Goal: Check status: Check status

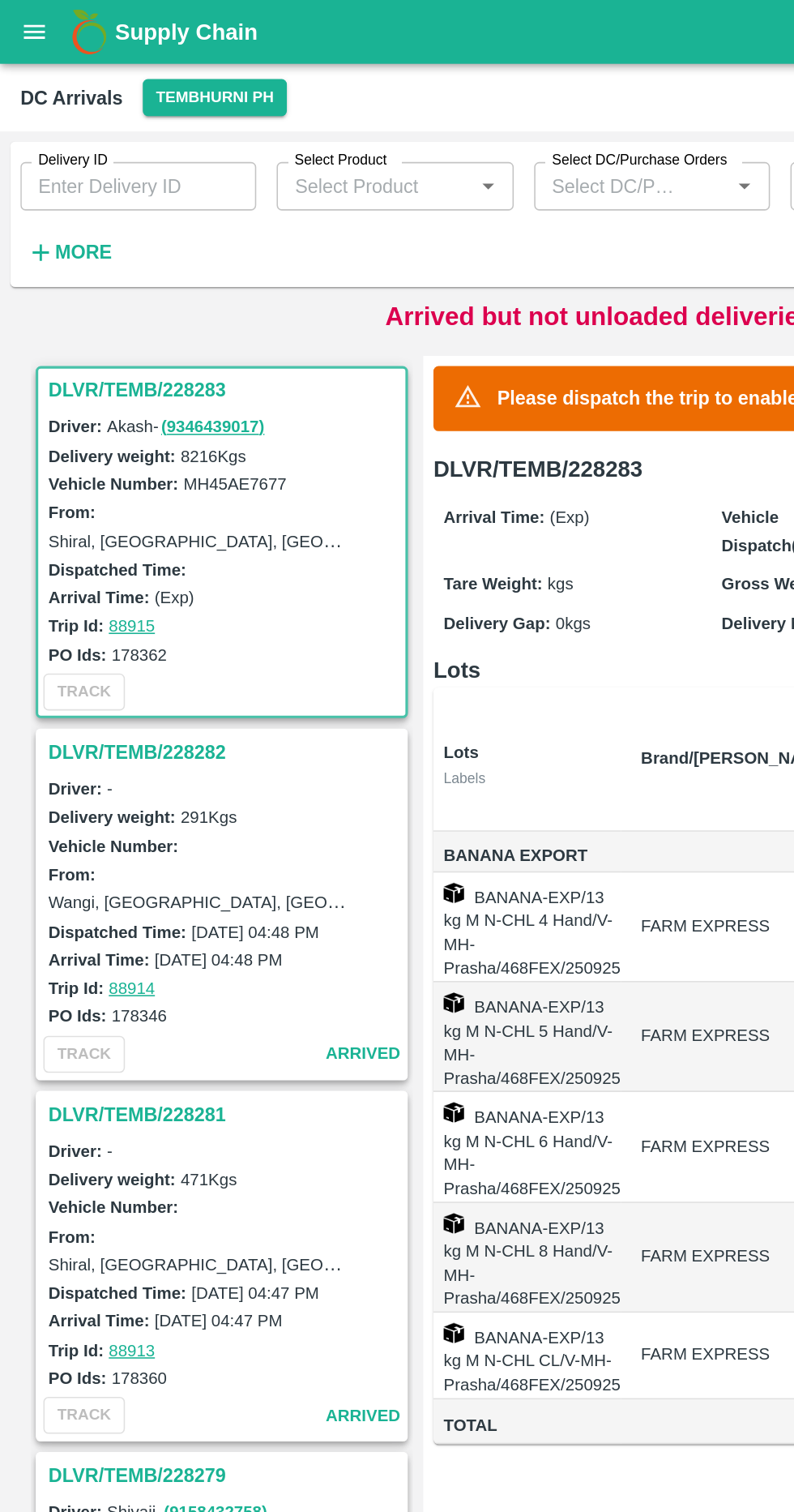
click at [52, 170] on h6 "More" at bounding box center [53, 160] width 37 height 21
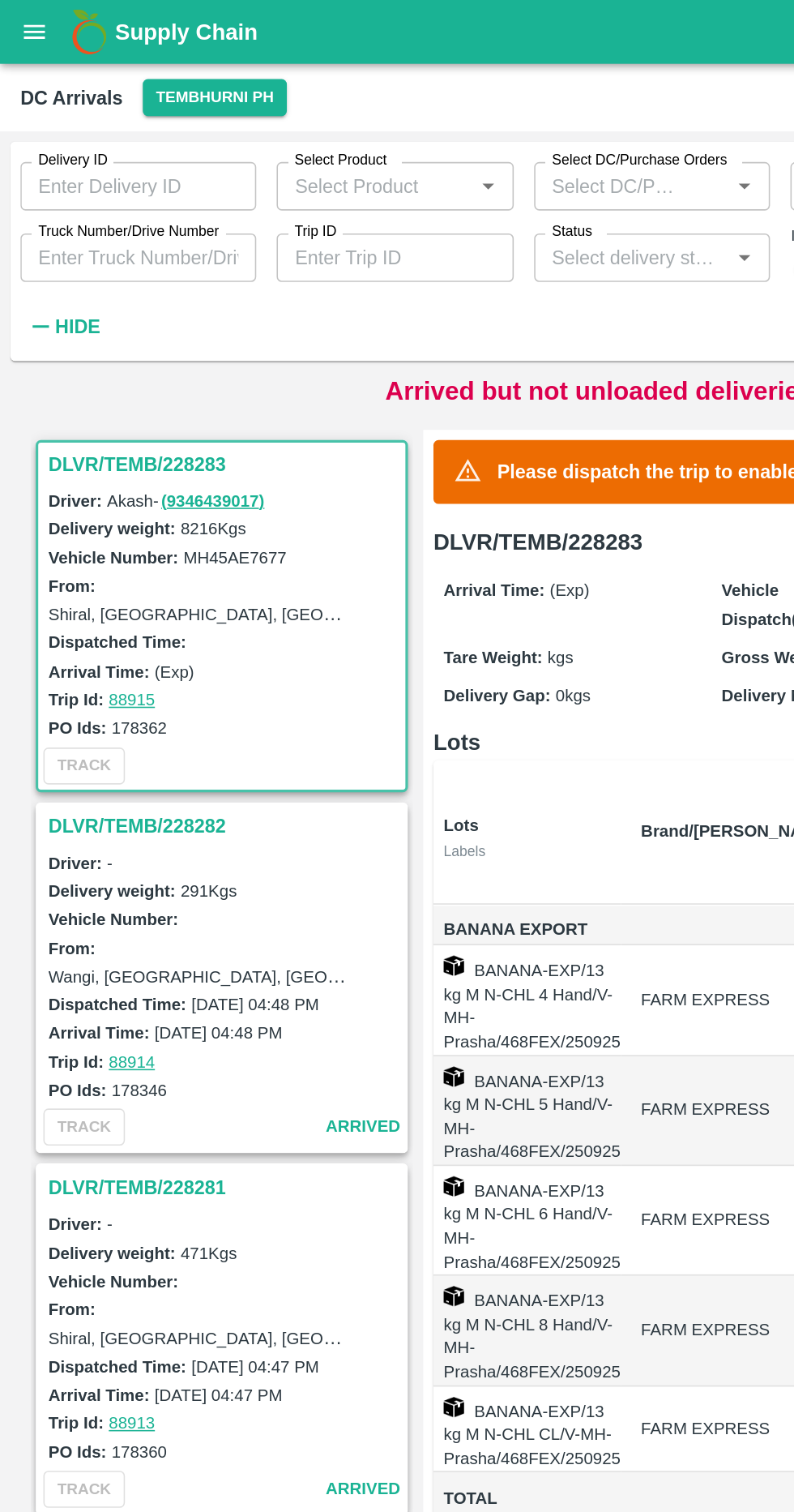
click at [118, 148] on label "Truck Number/Drive Number" at bounding box center [82, 147] width 115 height 13
click at [118, 149] on input "Truck Number/Drive Number" at bounding box center [87, 164] width 150 height 31
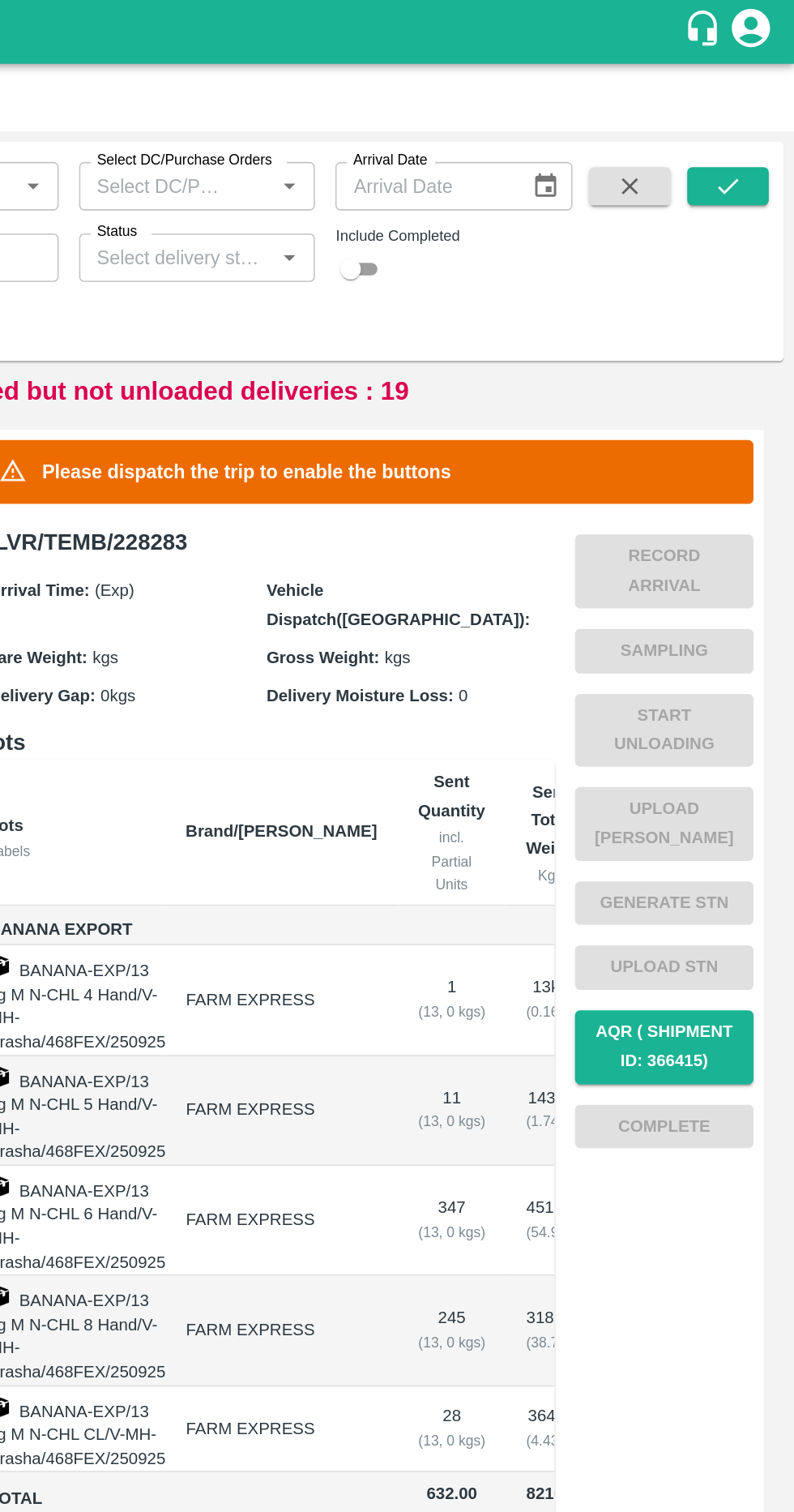
type input "3780"
click at [738, 121] on button "submit" at bounding box center [752, 118] width 52 height 25
click at [444, 169] on input "Status" at bounding box center [400, 164] width 113 height 21
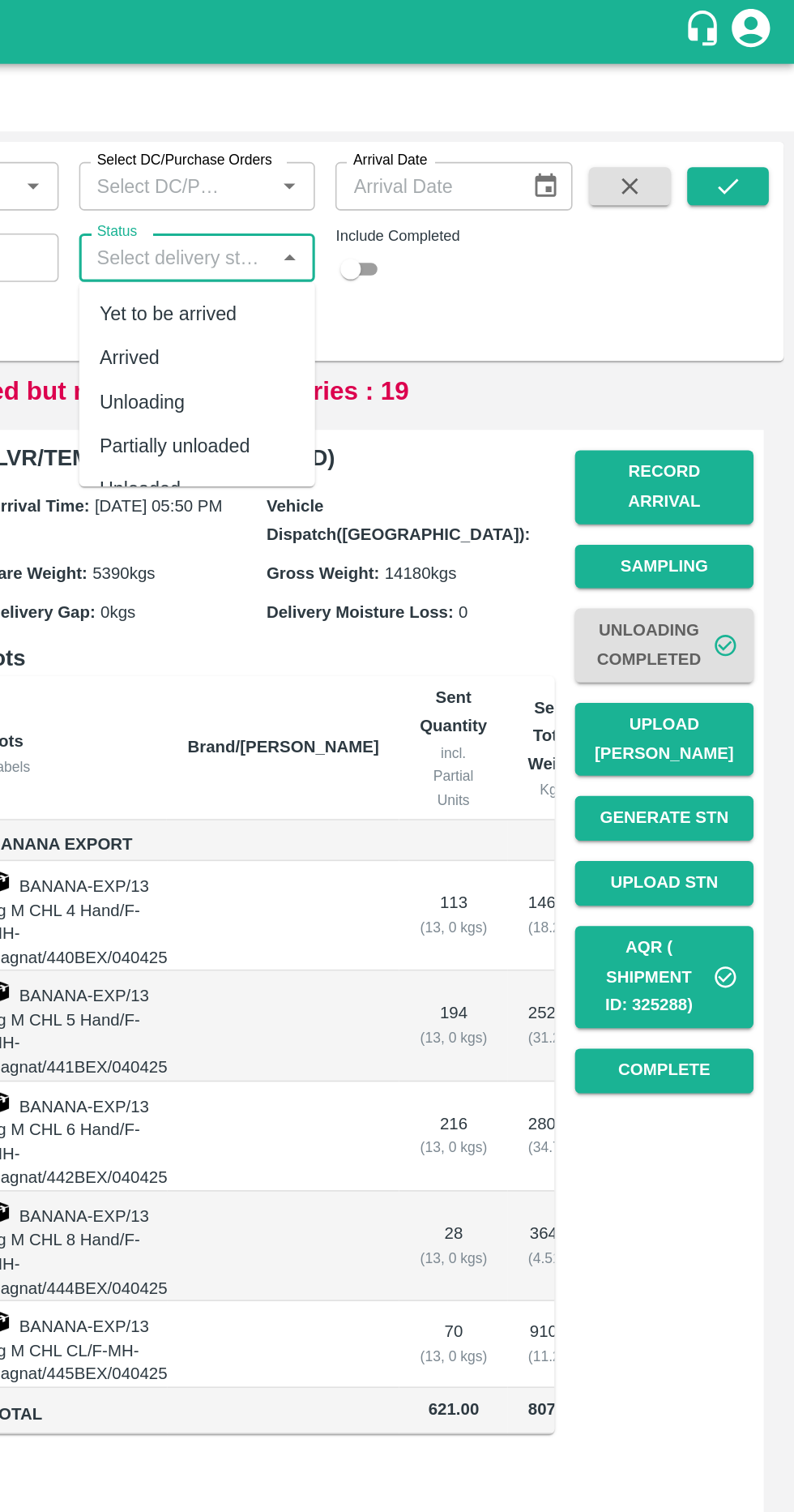
click at [668, 186] on span at bounding box center [689, 163] width 64 height 113
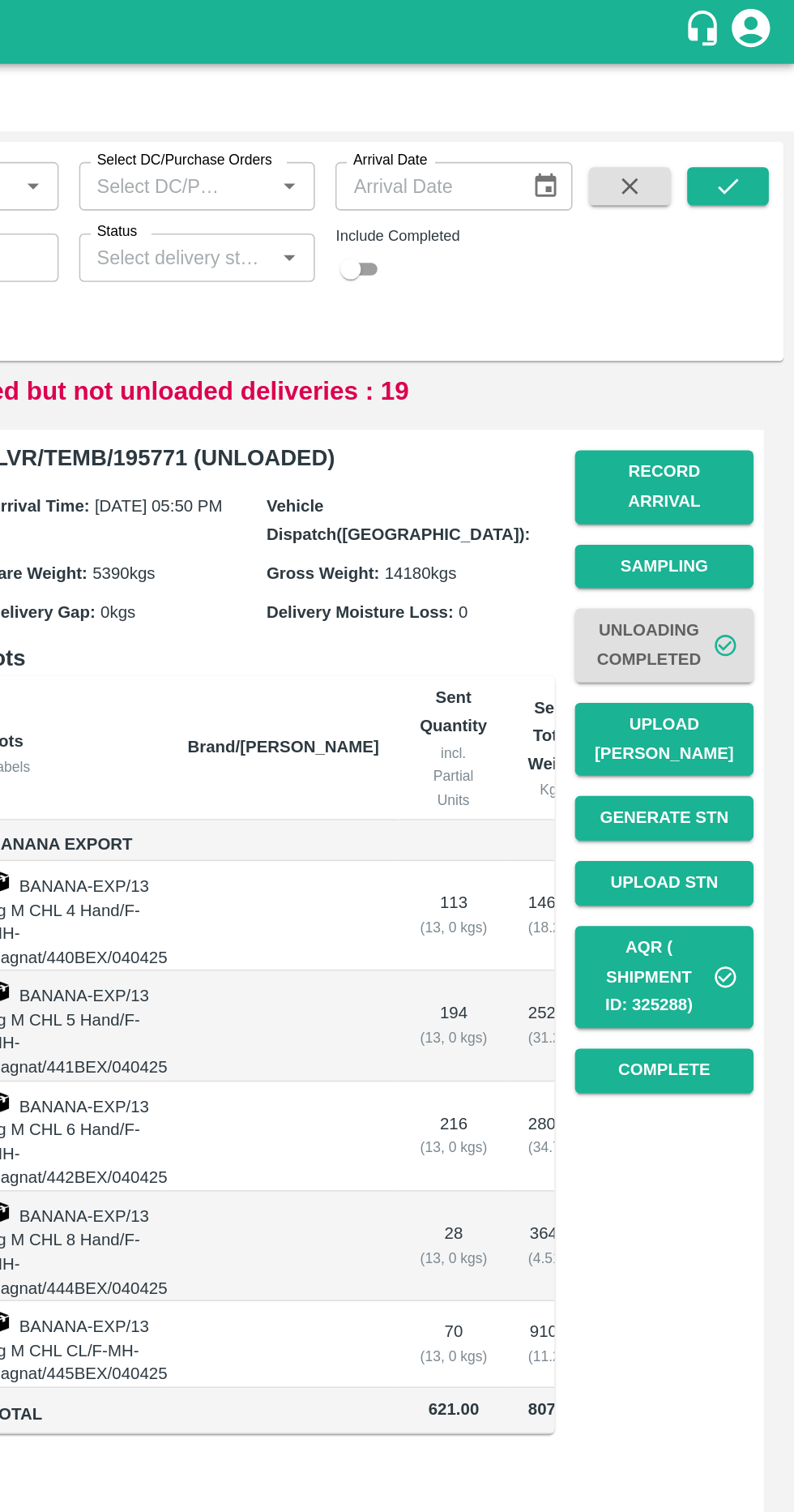
click at [444, 167] on input "Status" at bounding box center [400, 164] width 113 height 21
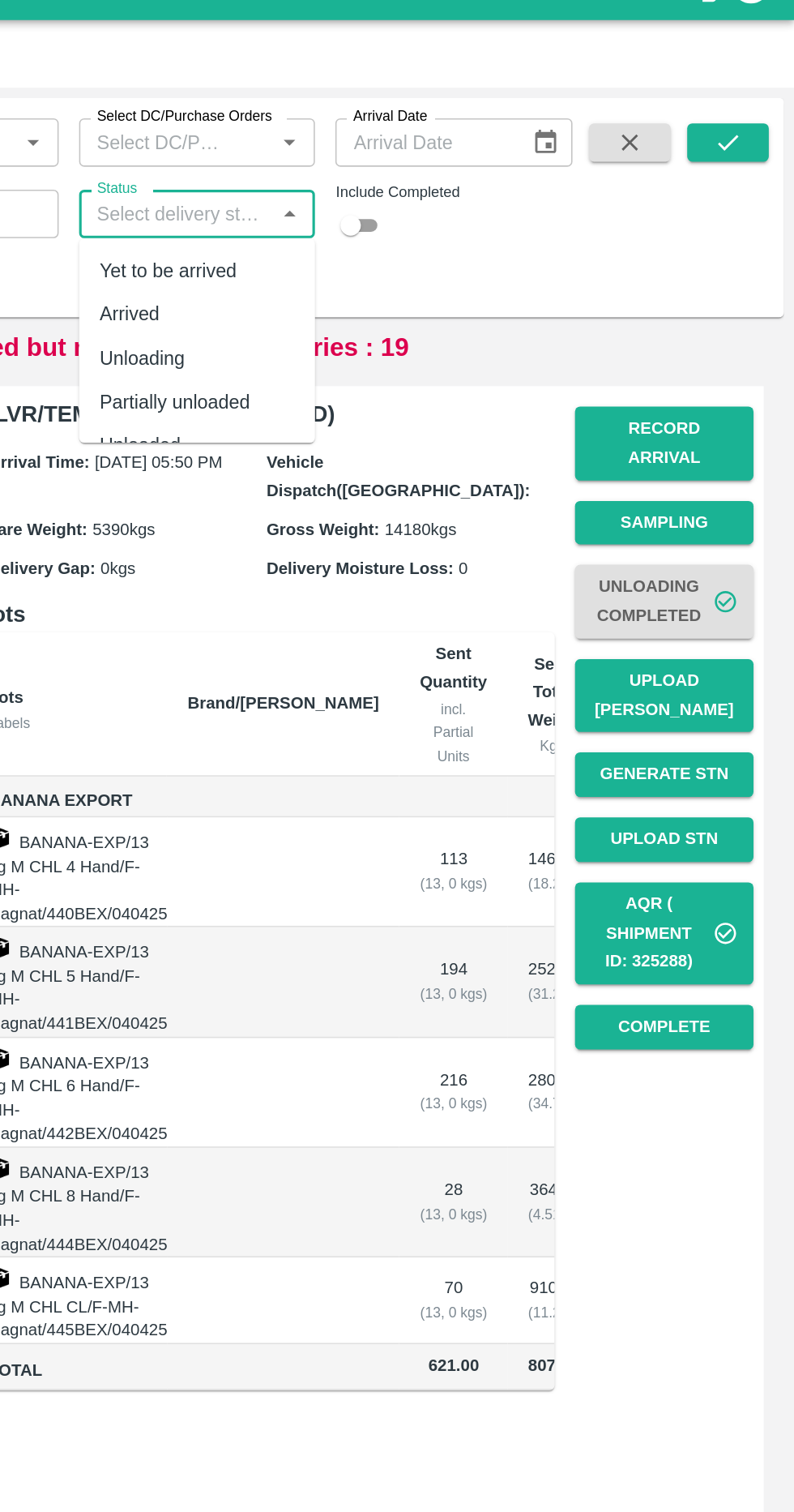
click at [639, 211] on div "Delivery ID Delivery ID Select Product Select Product   * Select DC/Purchase Or…" at bounding box center [326, 156] width 653 height 131
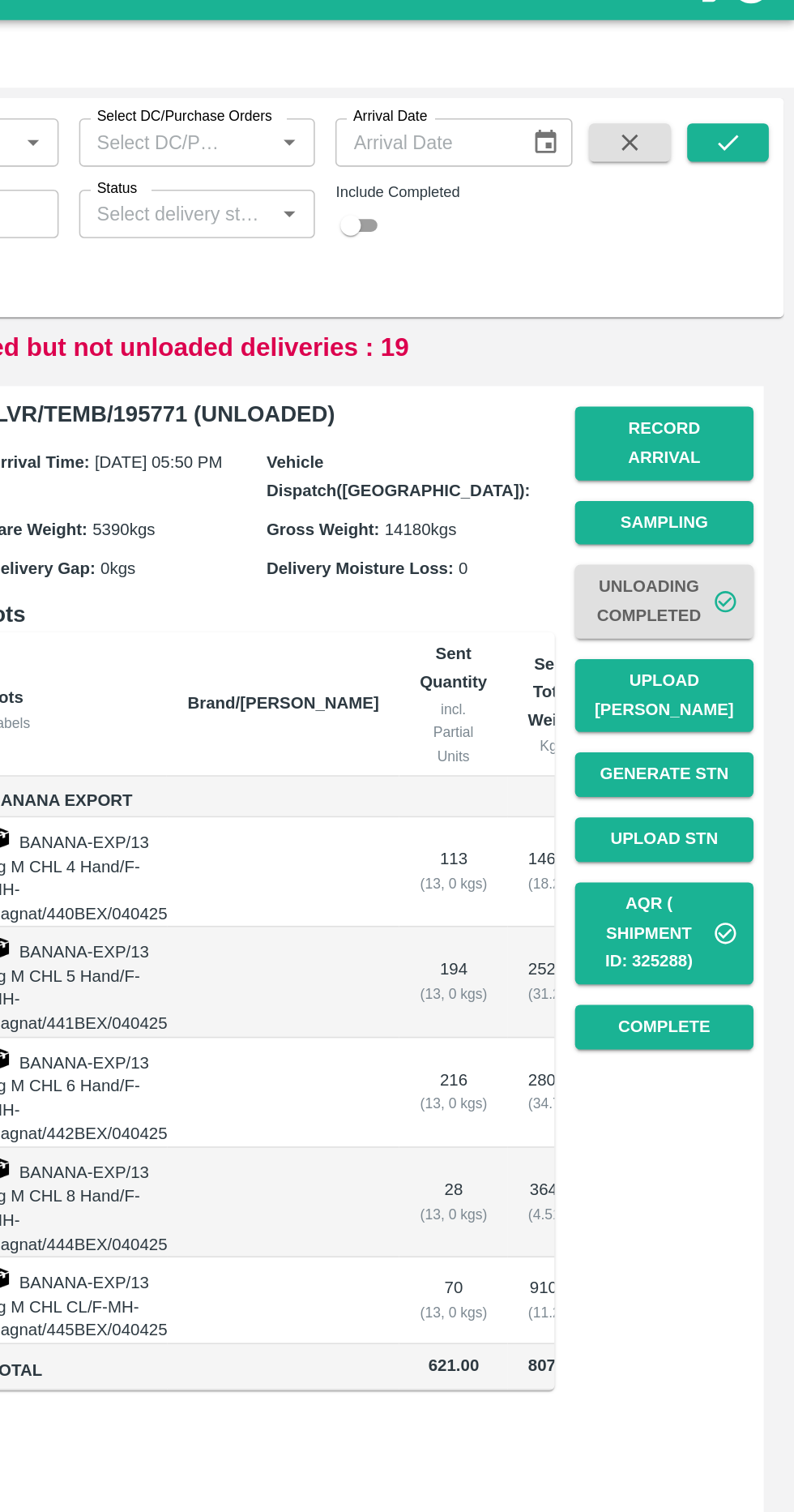
click at [689, 118] on icon "button" at bounding box center [690, 118] width 11 height 11
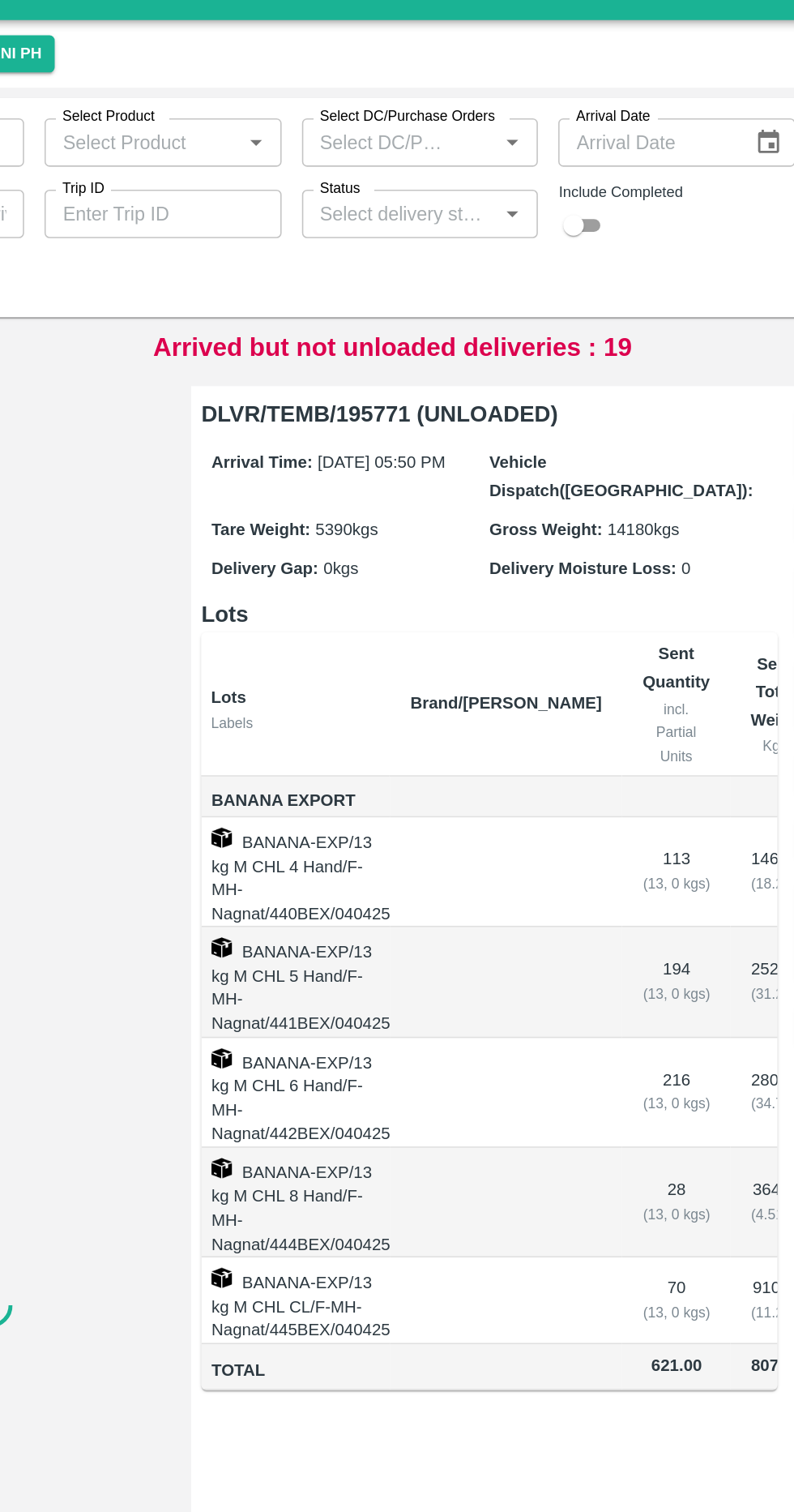
click at [447, 104] on label "Select DC/Purchase Orders" at bounding box center [406, 101] width 111 height 13
click at [437, 108] on input "Select DC/Purchase Orders" at bounding box center [390, 118] width 92 height 21
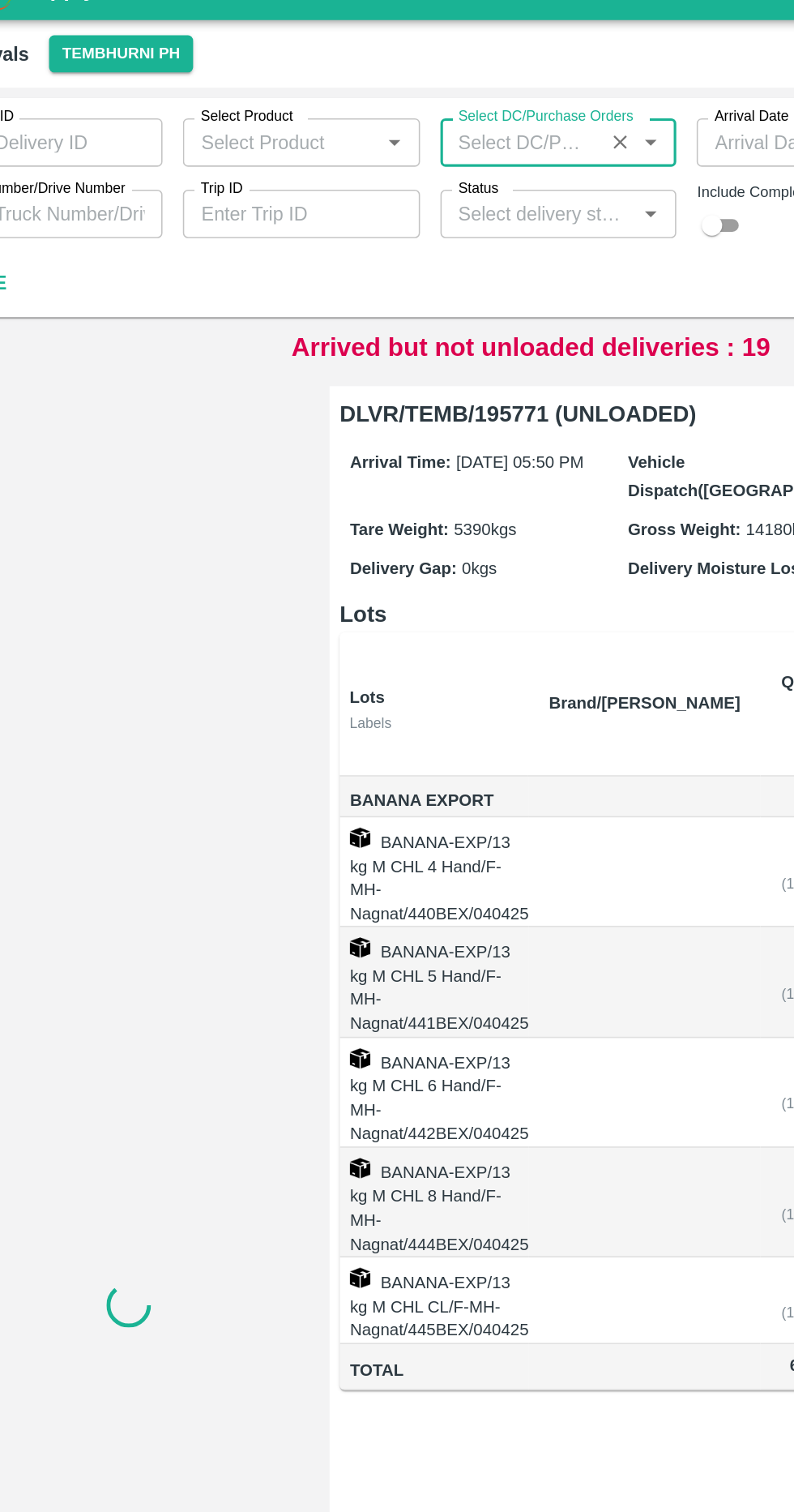
click at [473, 118] on icon "Open" at bounding box center [473, 119] width 7 height 4
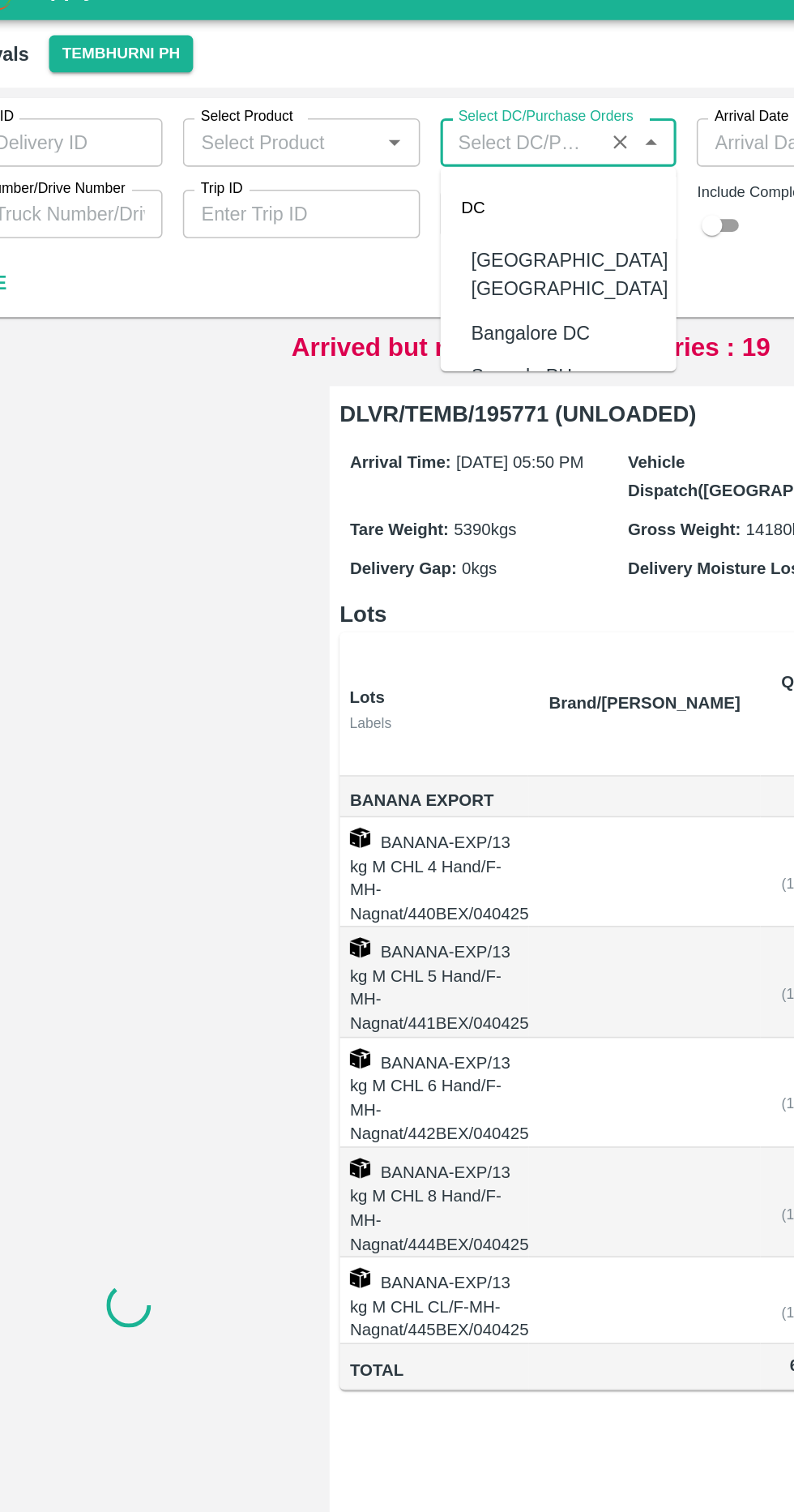
click at [308, 120] on icon "Open" at bounding box center [310, 118] width 18 height 18
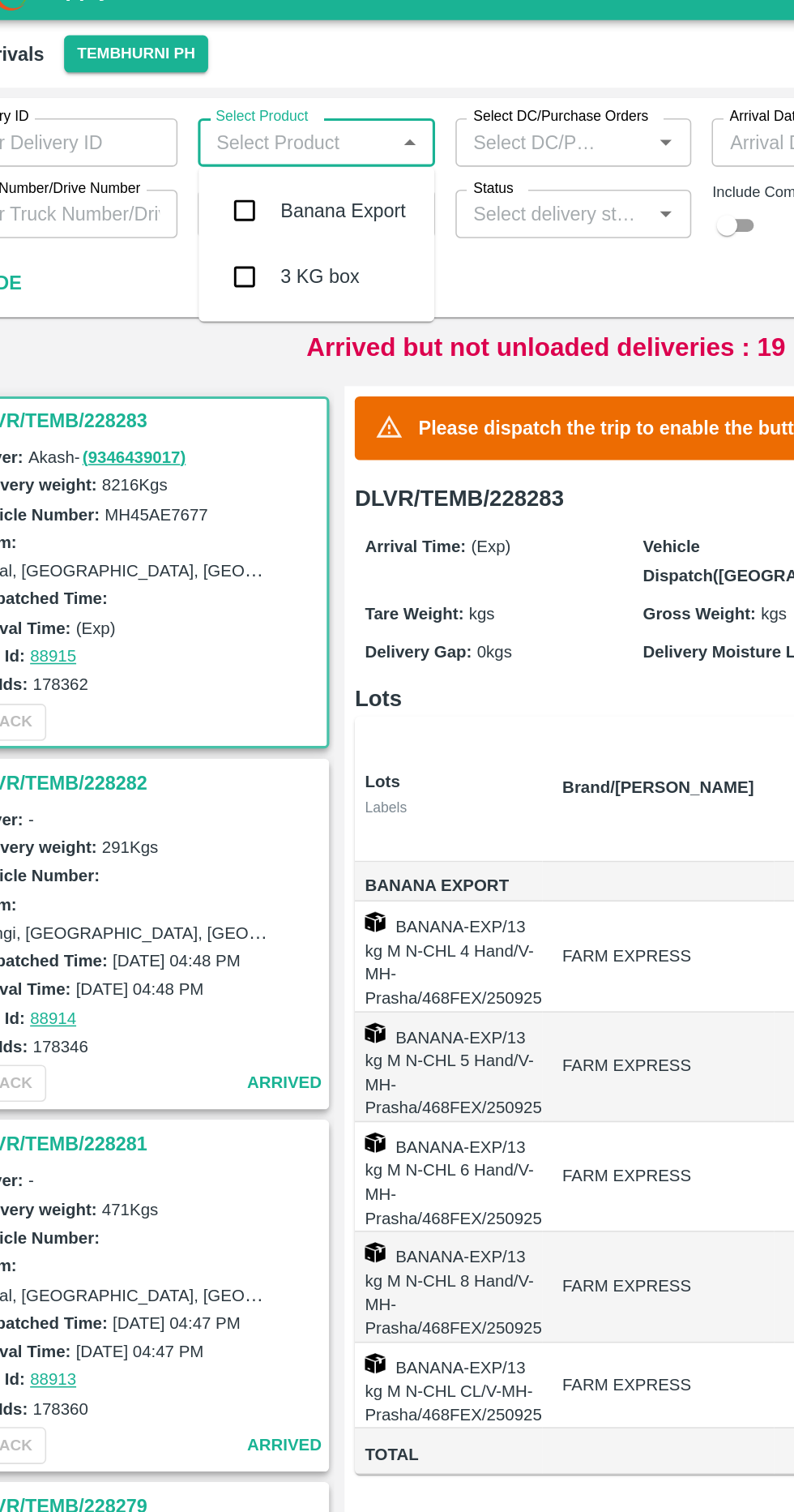
click at [388, 203] on div "Delivery ID Delivery ID Select Product Select Product   * Select DC/Purchase Or…" at bounding box center [326, 156] width 653 height 131
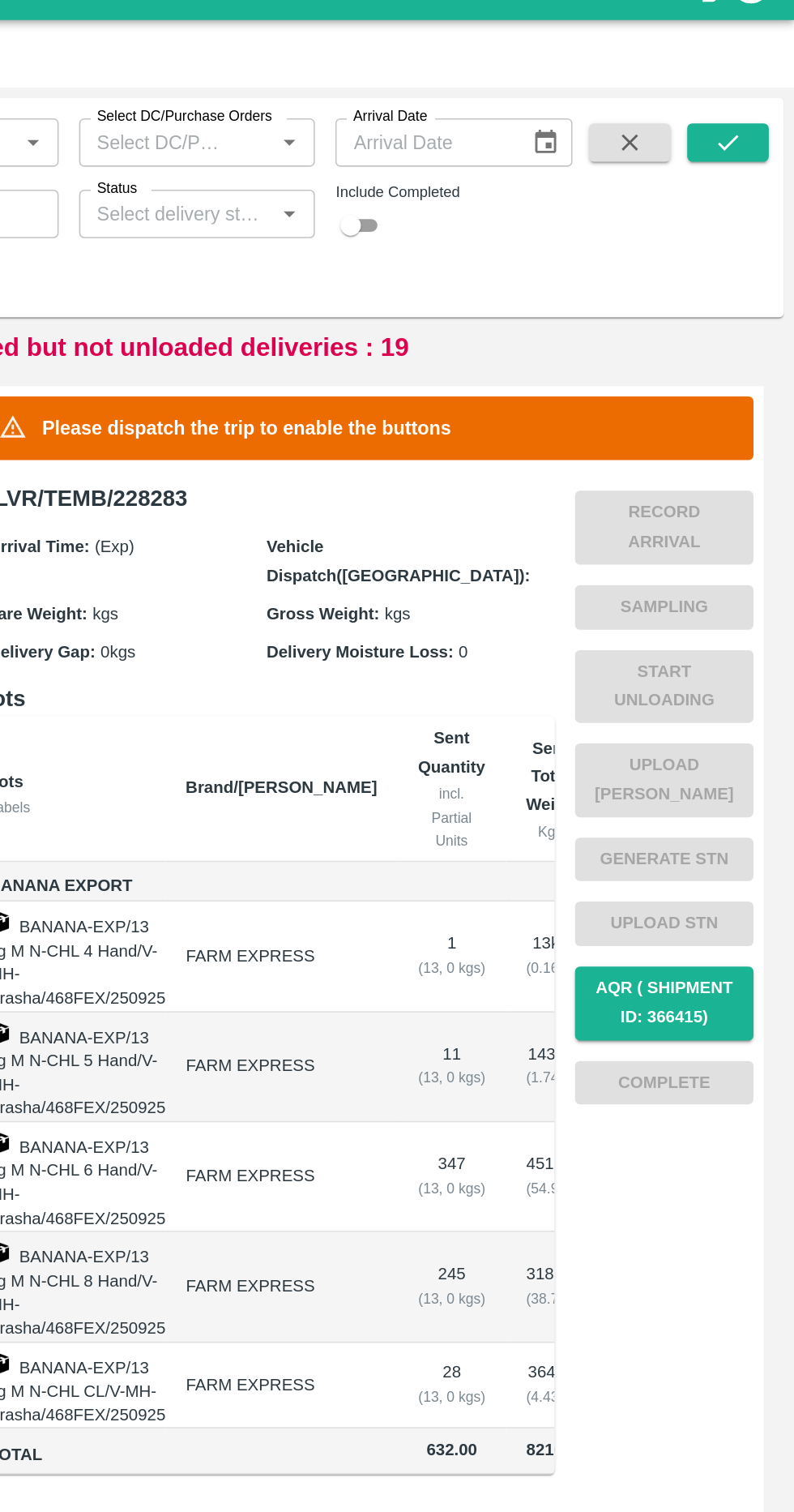
click at [687, 123] on icon "button" at bounding box center [690, 118] width 18 height 18
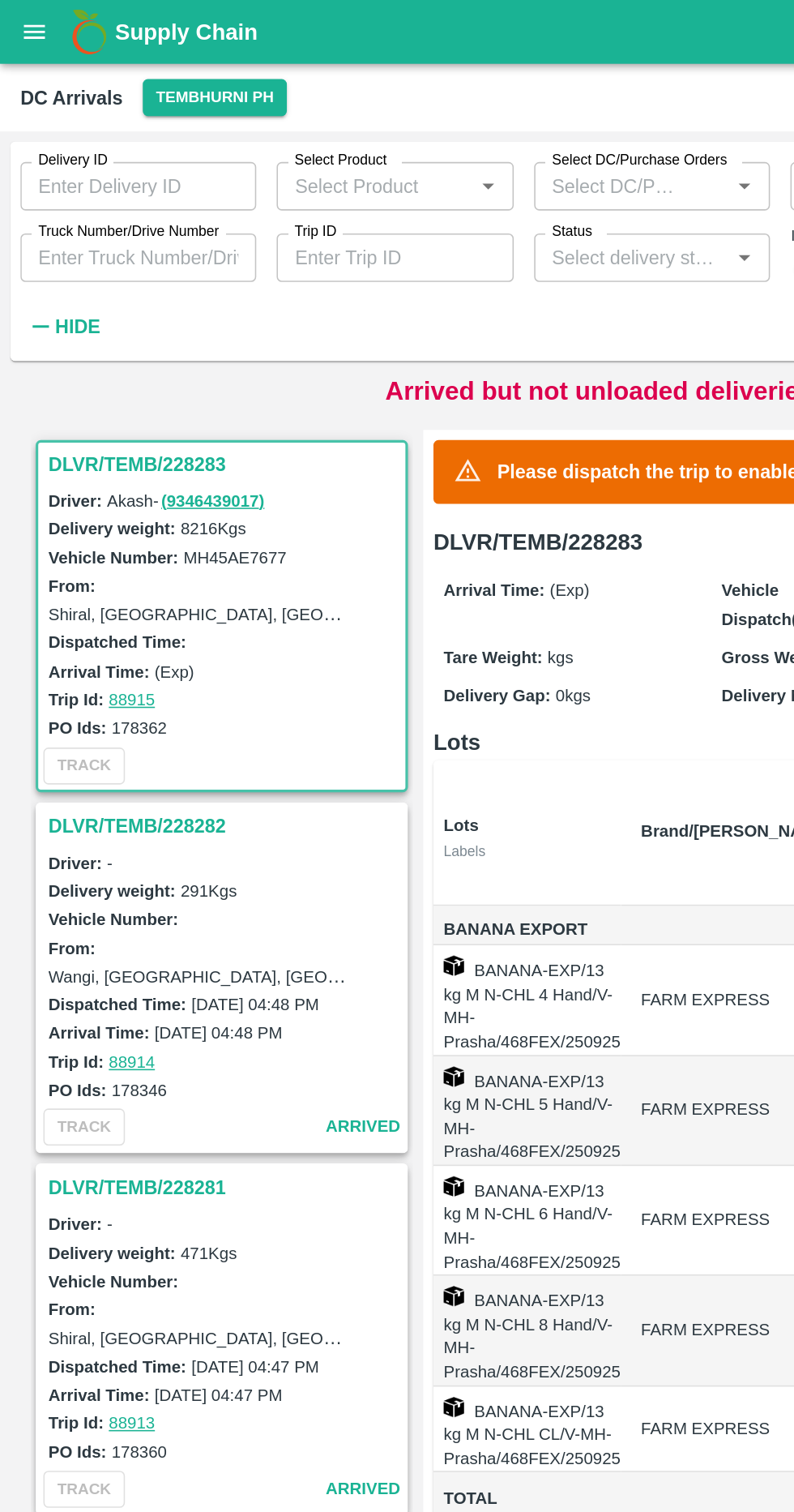
click at [55, 148] on label "Truck Number/Drive Number" at bounding box center [82, 147] width 115 height 13
click at [55, 149] on input "Truck Number/Drive Number" at bounding box center [87, 164] width 150 height 31
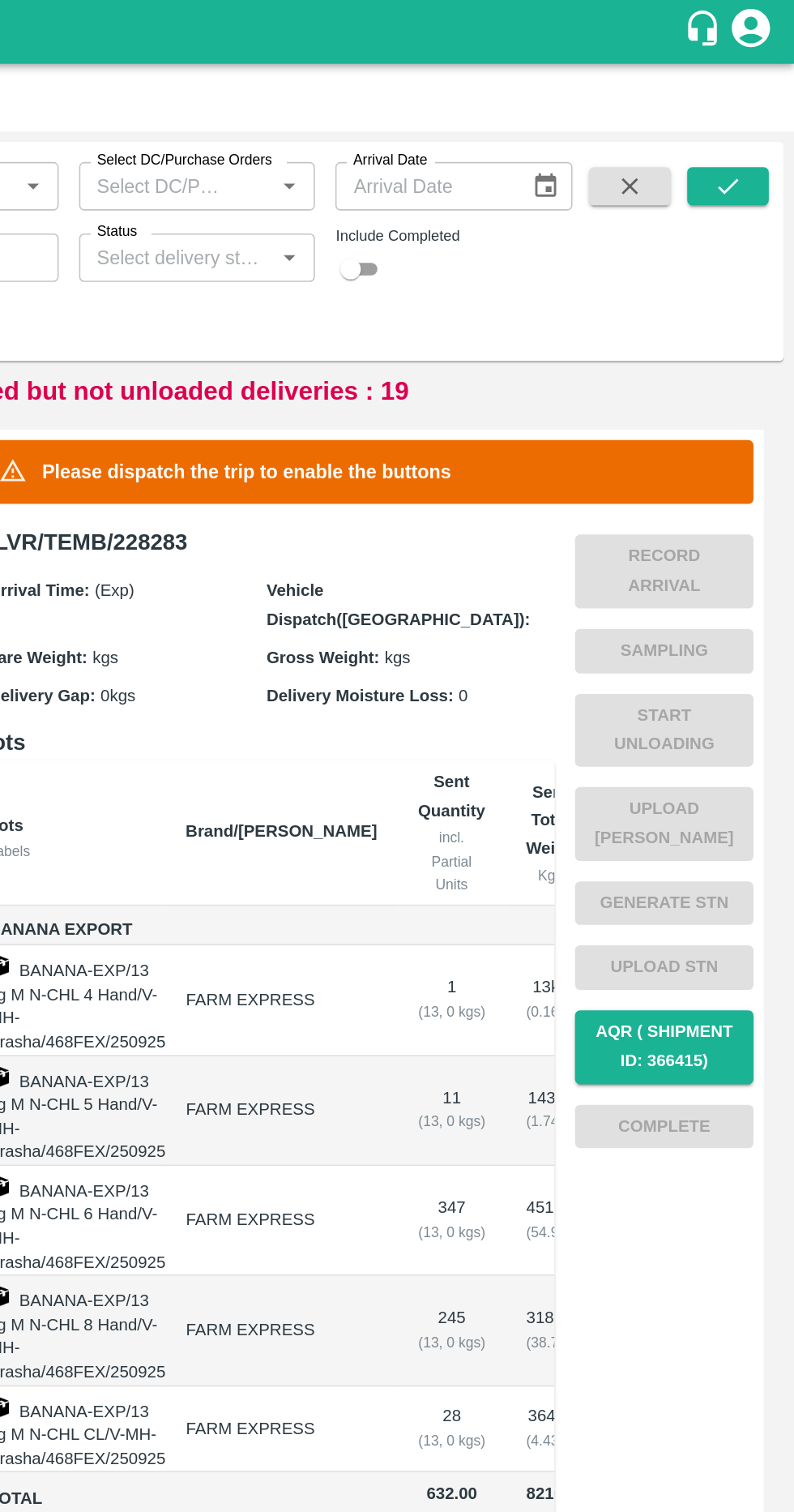
click at [690, 118] on icon "button" at bounding box center [690, 118] width 11 height 11
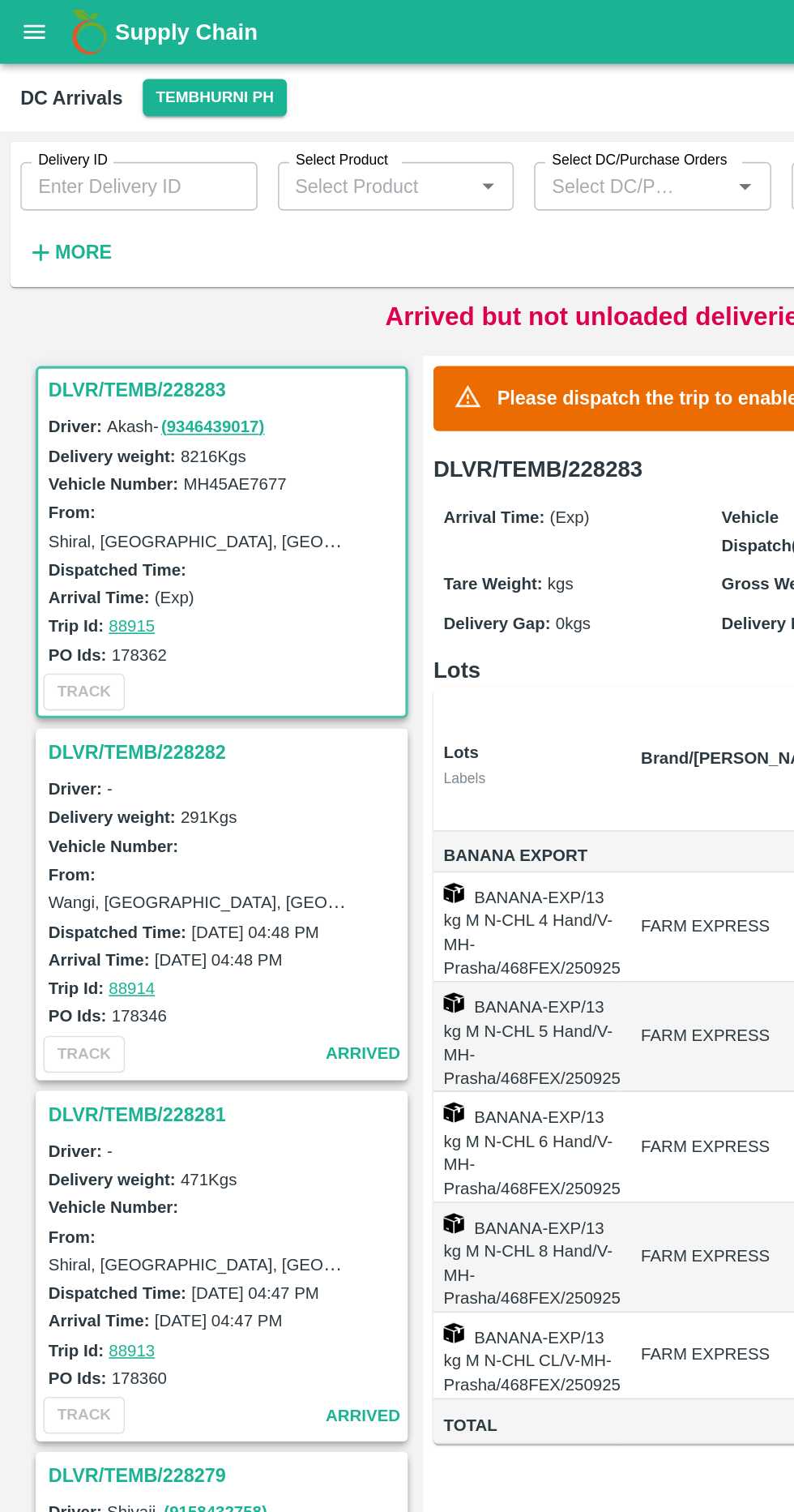
click at [55, 243] on h3 "DLVR/TEMB/228283" at bounding box center [143, 248] width 225 height 21
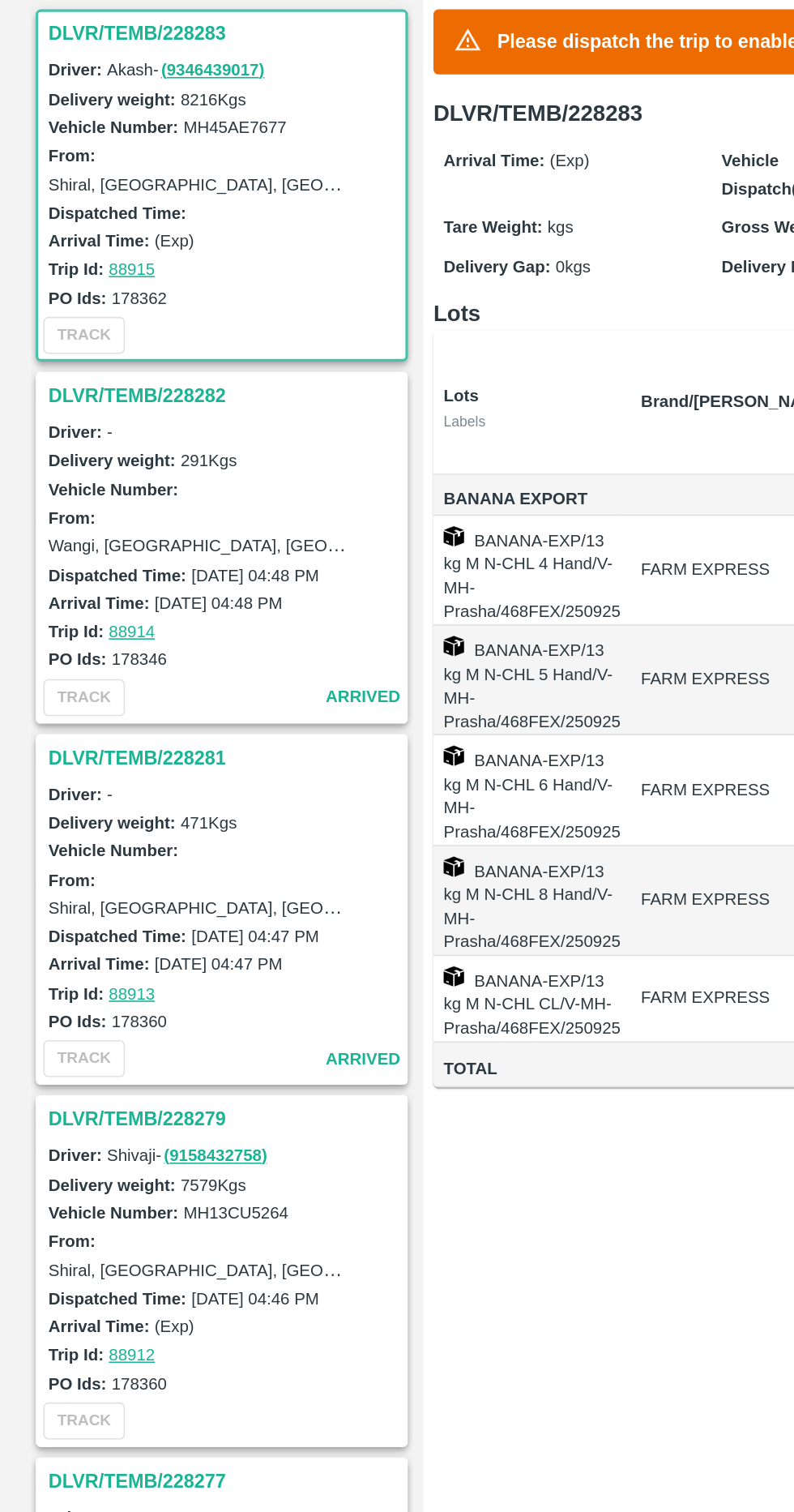
click at [56, 476] on h3 "DLVR/TEMB/228282" at bounding box center [143, 478] width 225 height 21
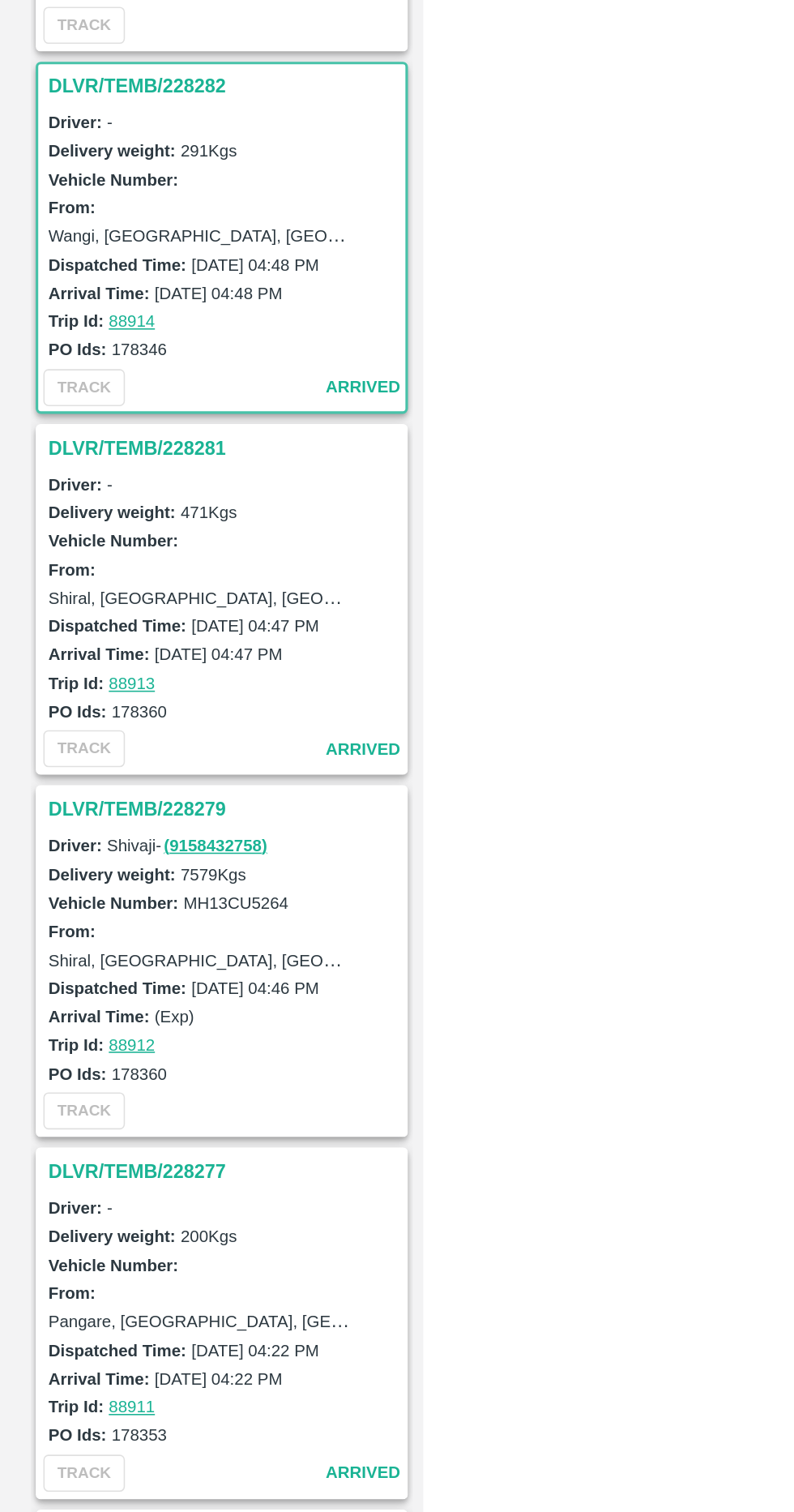
scroll to position [236, 0]
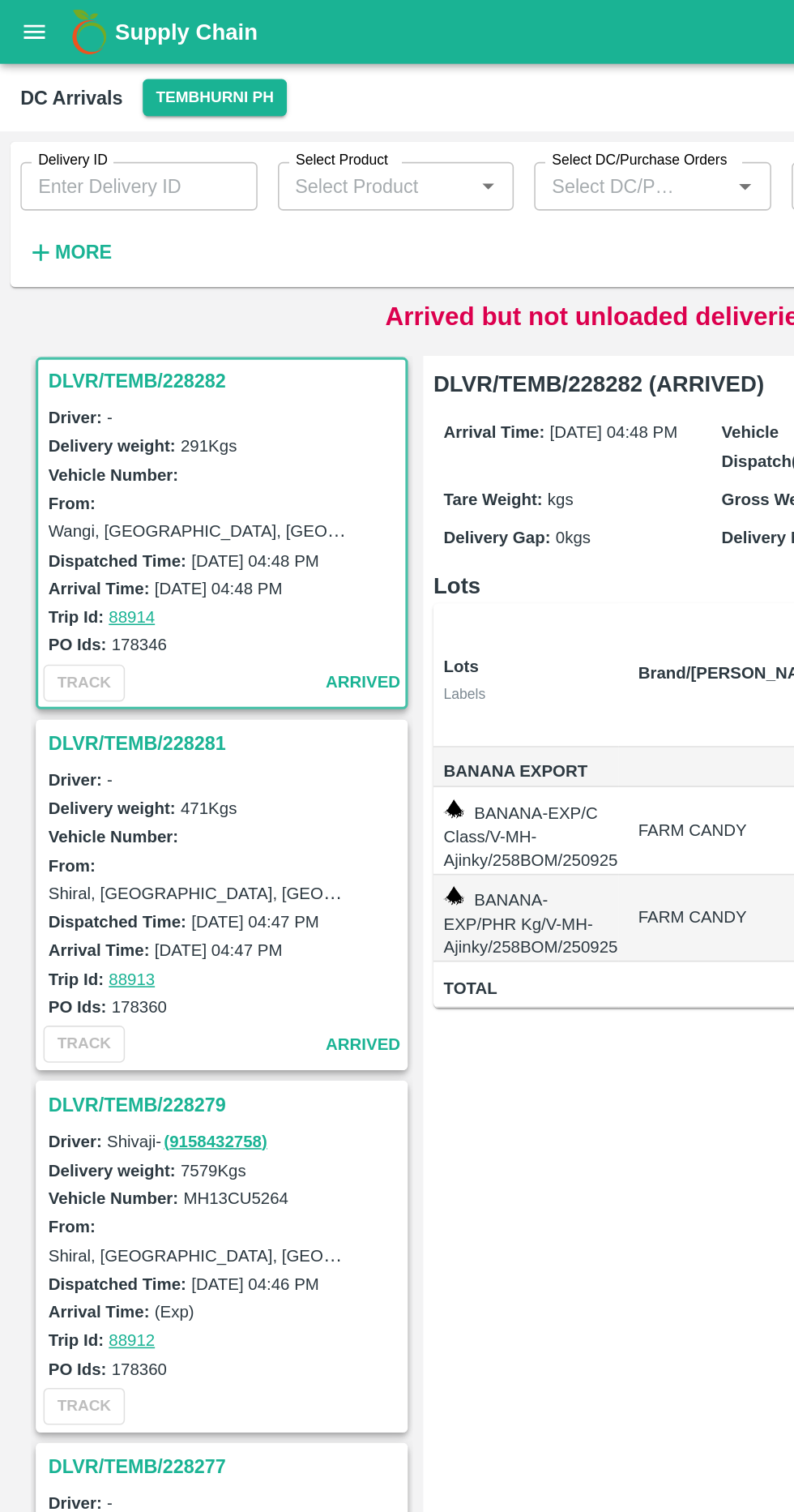
click at [41, 130] on input "Delivery ID" at bounding box center [88, 118] width 151 height 31
click at [26, 161] on icon "button" at bounding box center [26, 161] width 11 height 11
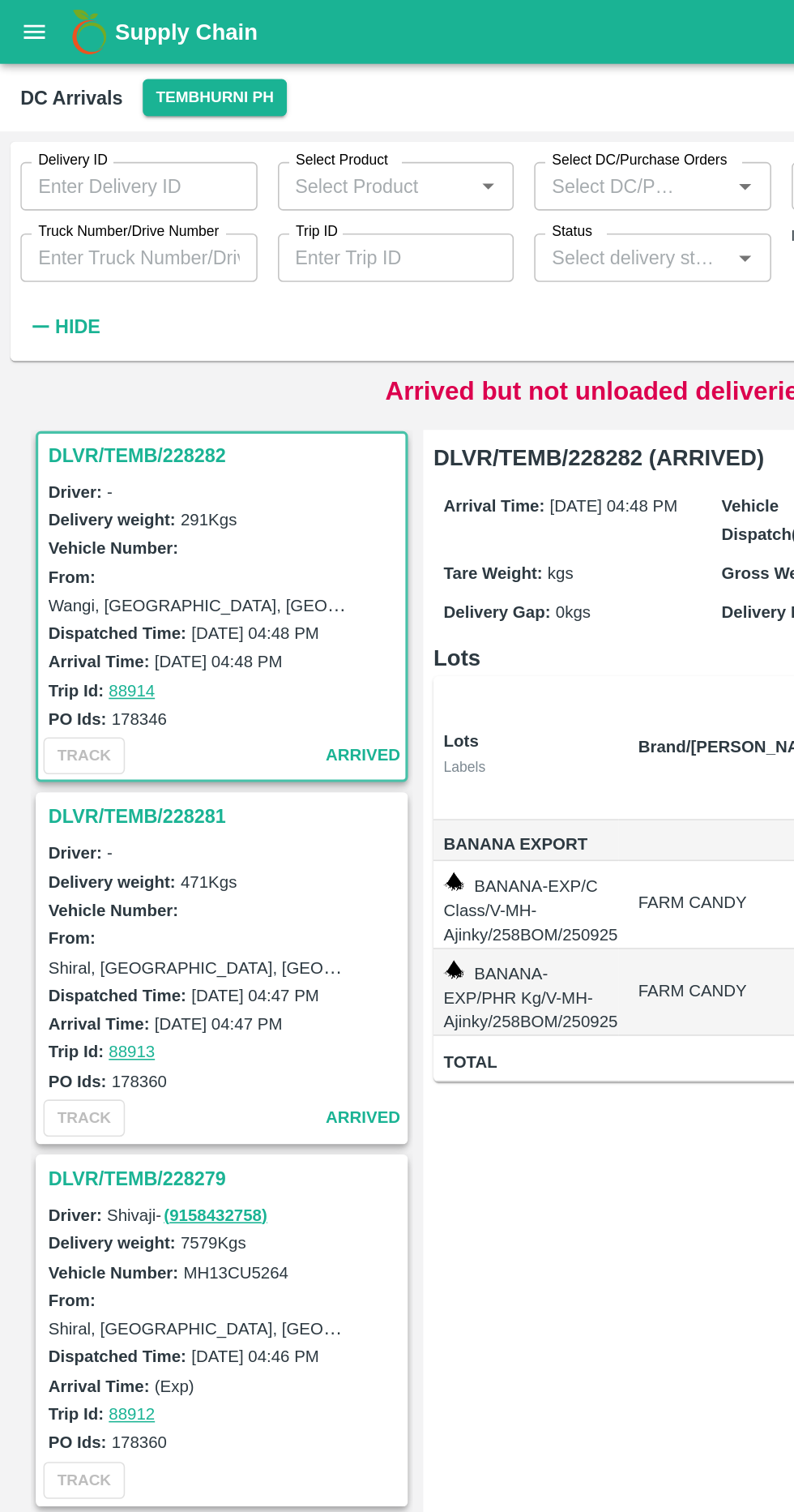
click at [347, 156] on input "Status" at bounding box center [400, 164] width 114 height 21
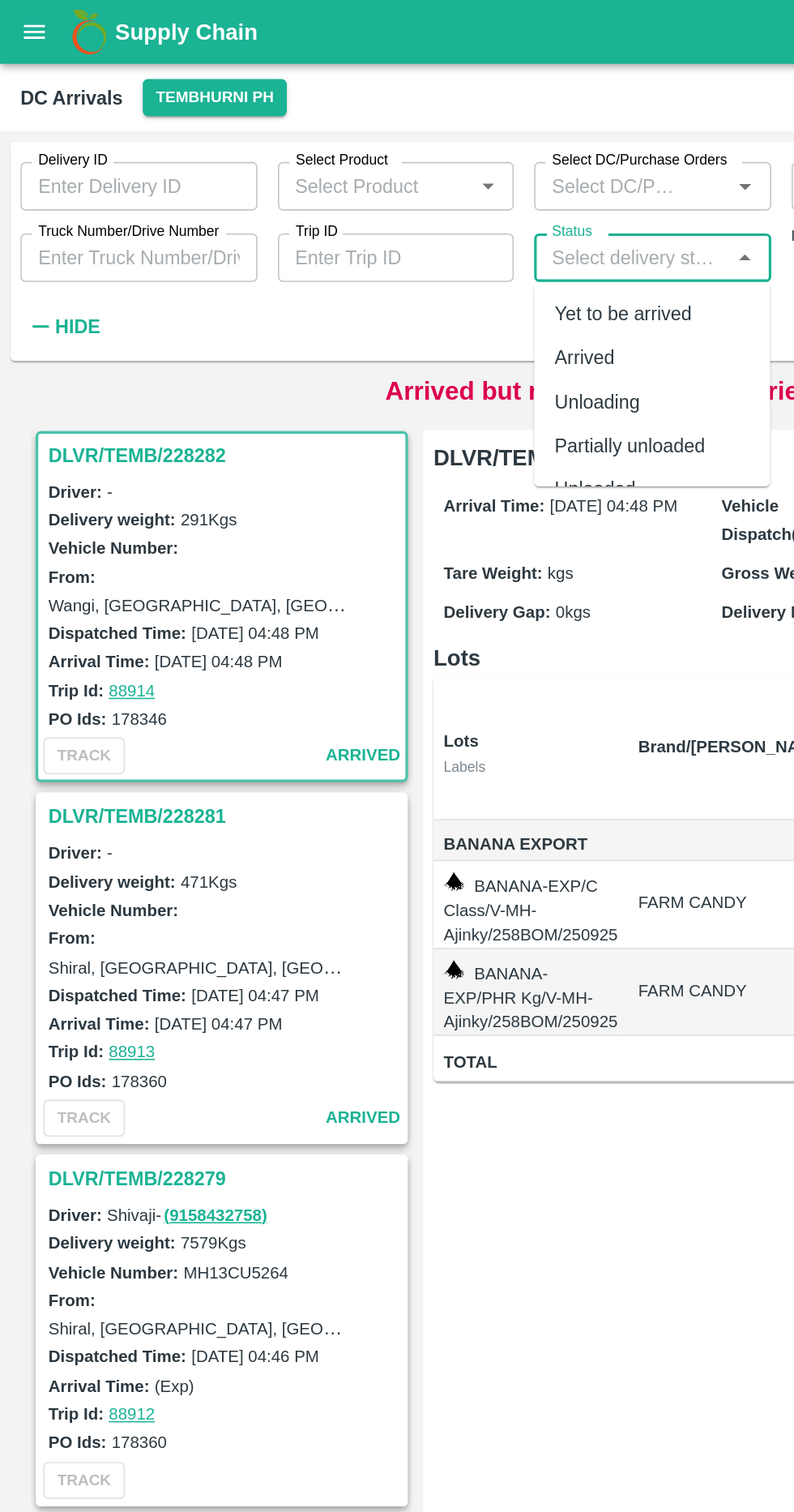
click at [357, 229] on div "Arrived" at bounding box center [372, 228] width 38 height 18
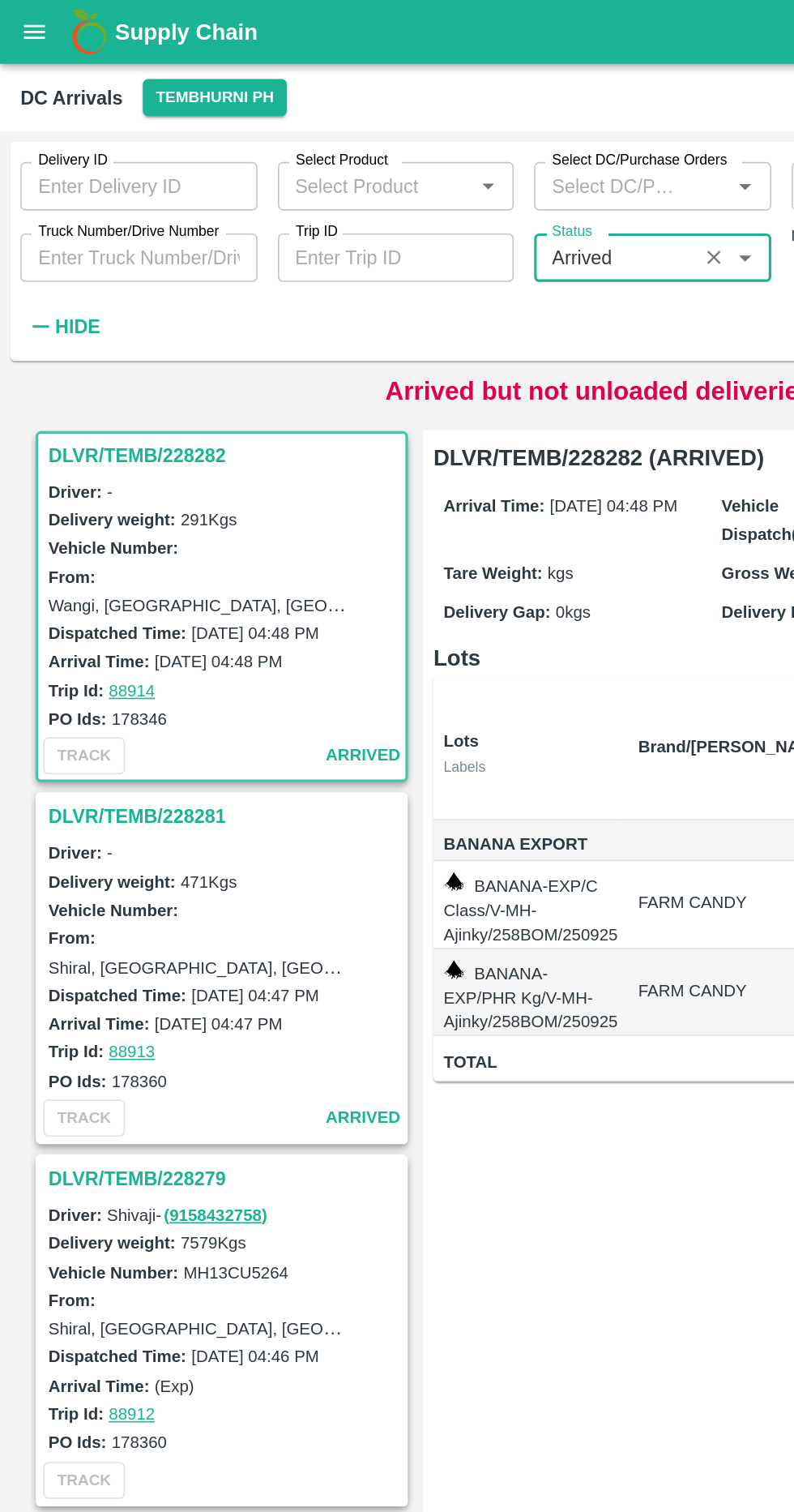
click at [58, 283] on h3 "DLVR/TEMB/228282" at bounding box center [143, 289] width 225 height 21
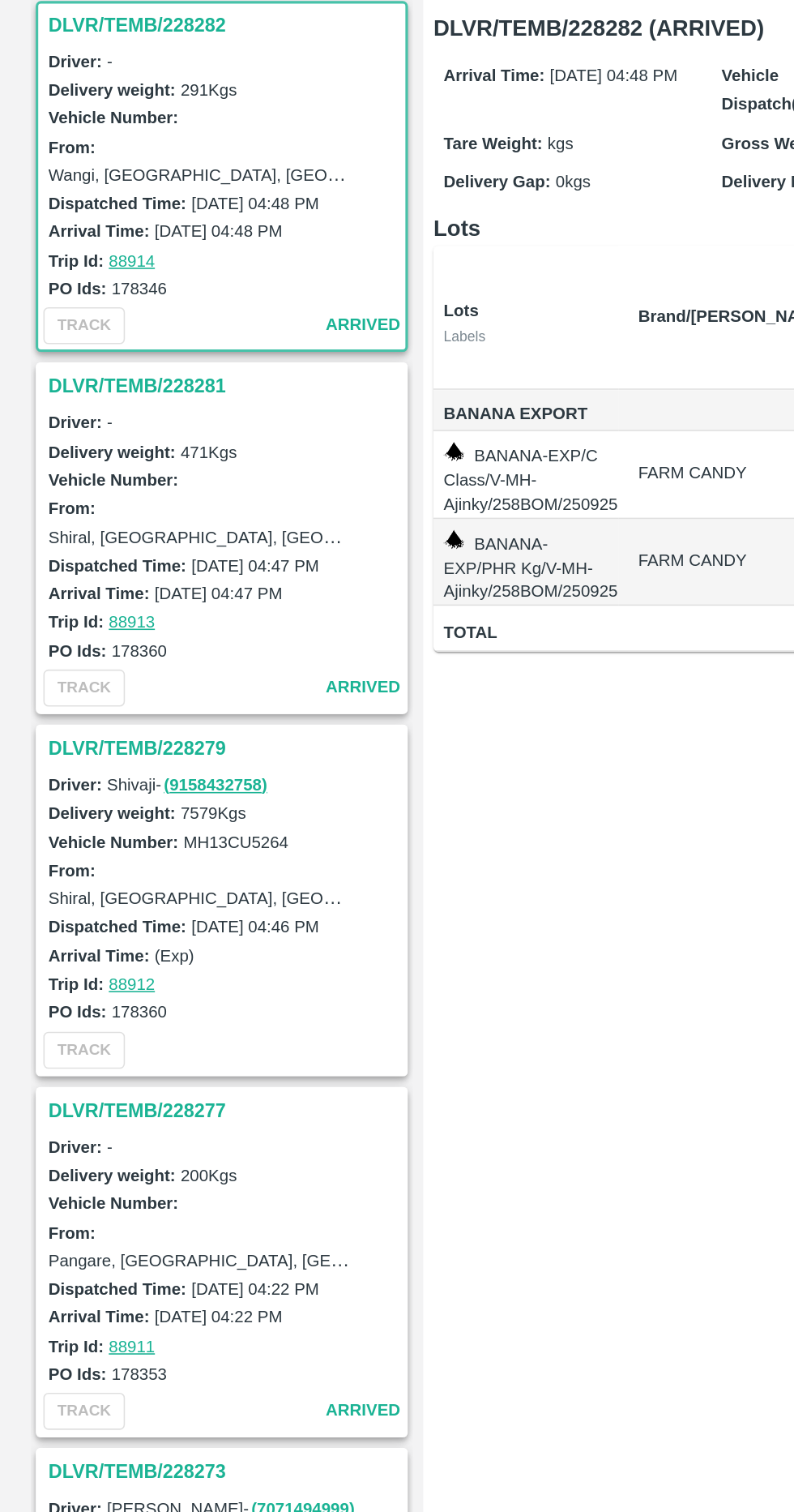
click at [41, 514] on h3 "DLVR/TEMB/228281" at bounding box center [143, 519] width 225 height 21
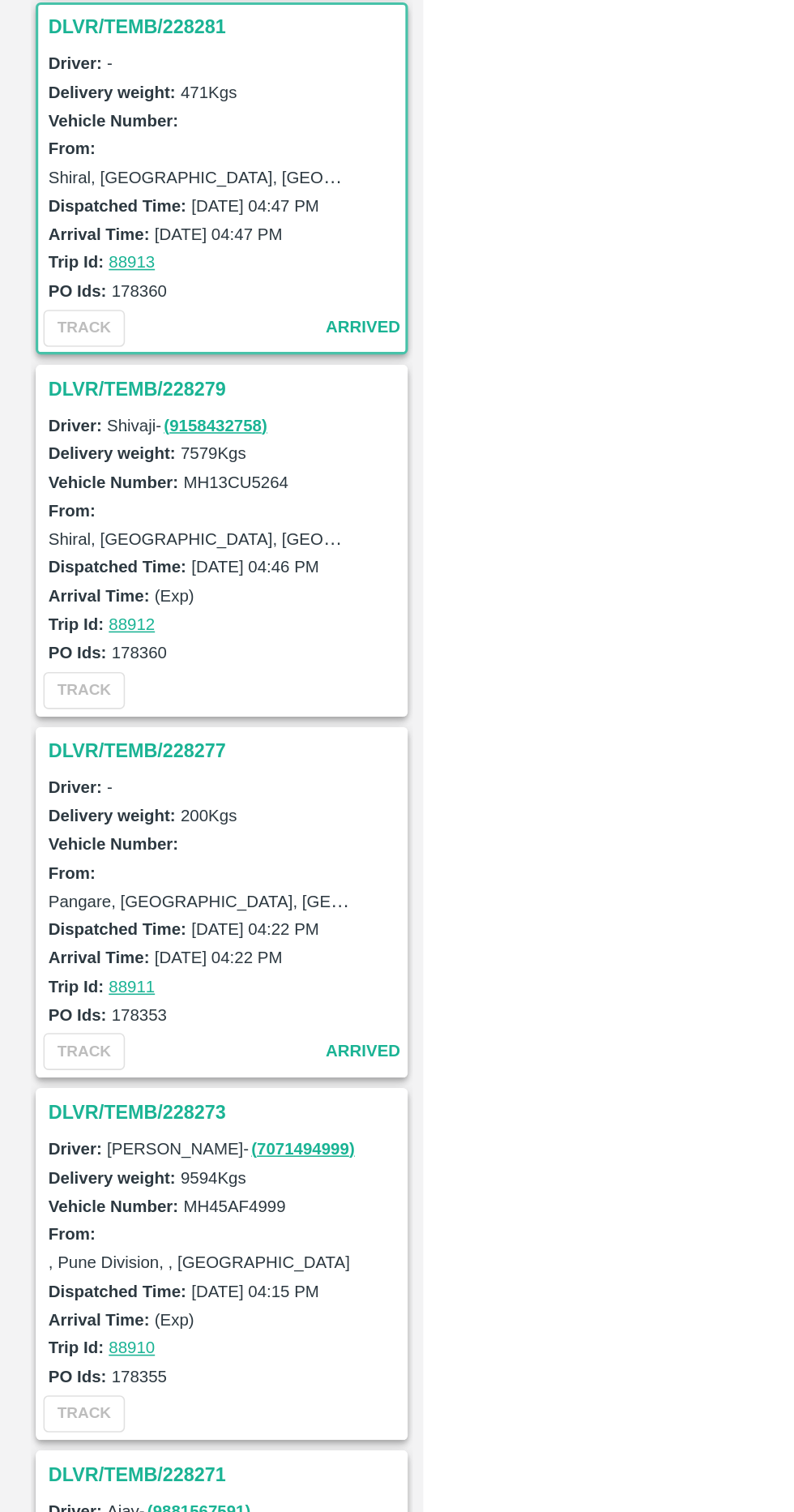
scroll to position [465, 0]
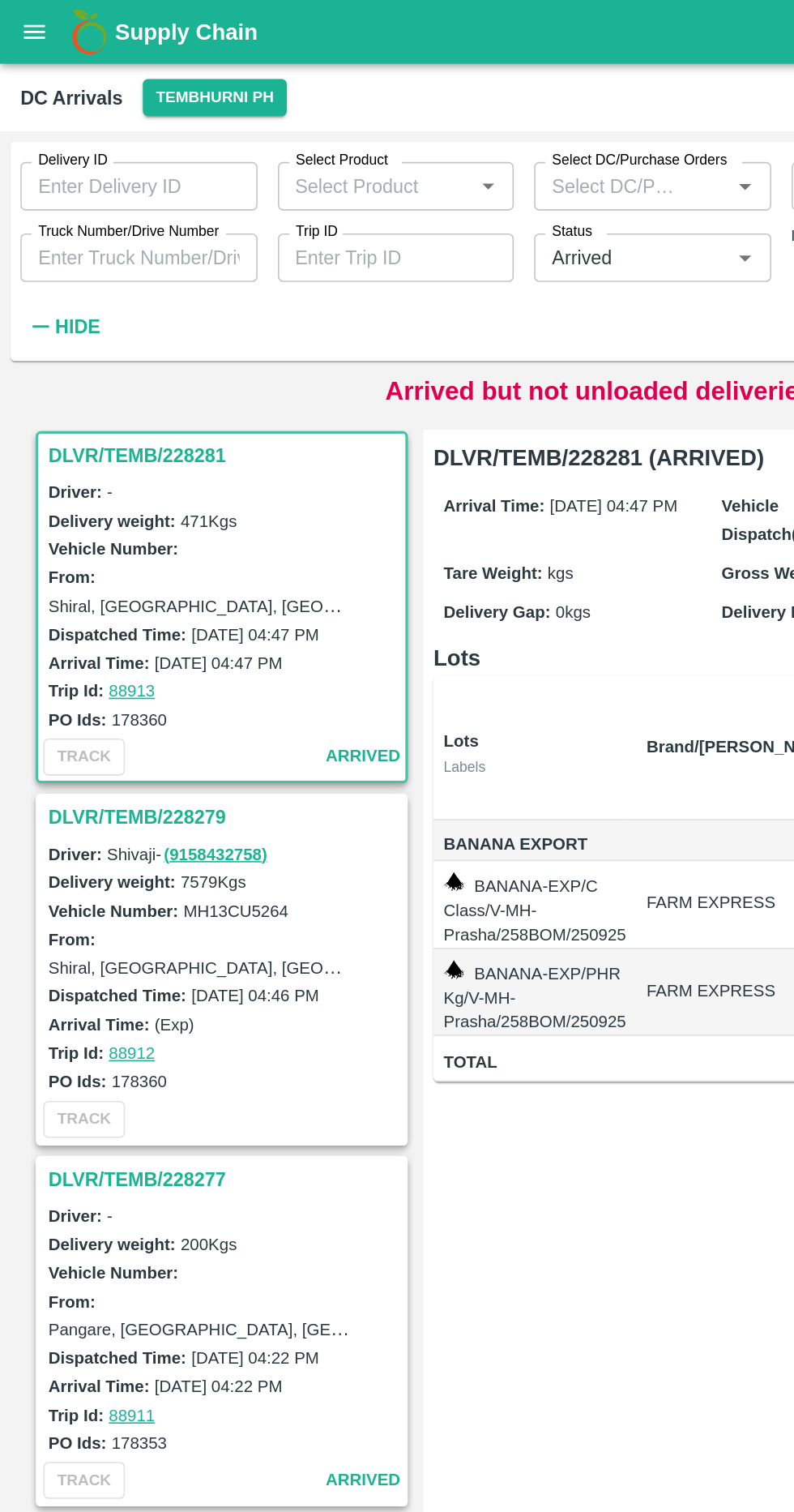
click at [399, 158] on input "Status" at bounding box center [391, 164] width 93 height 21
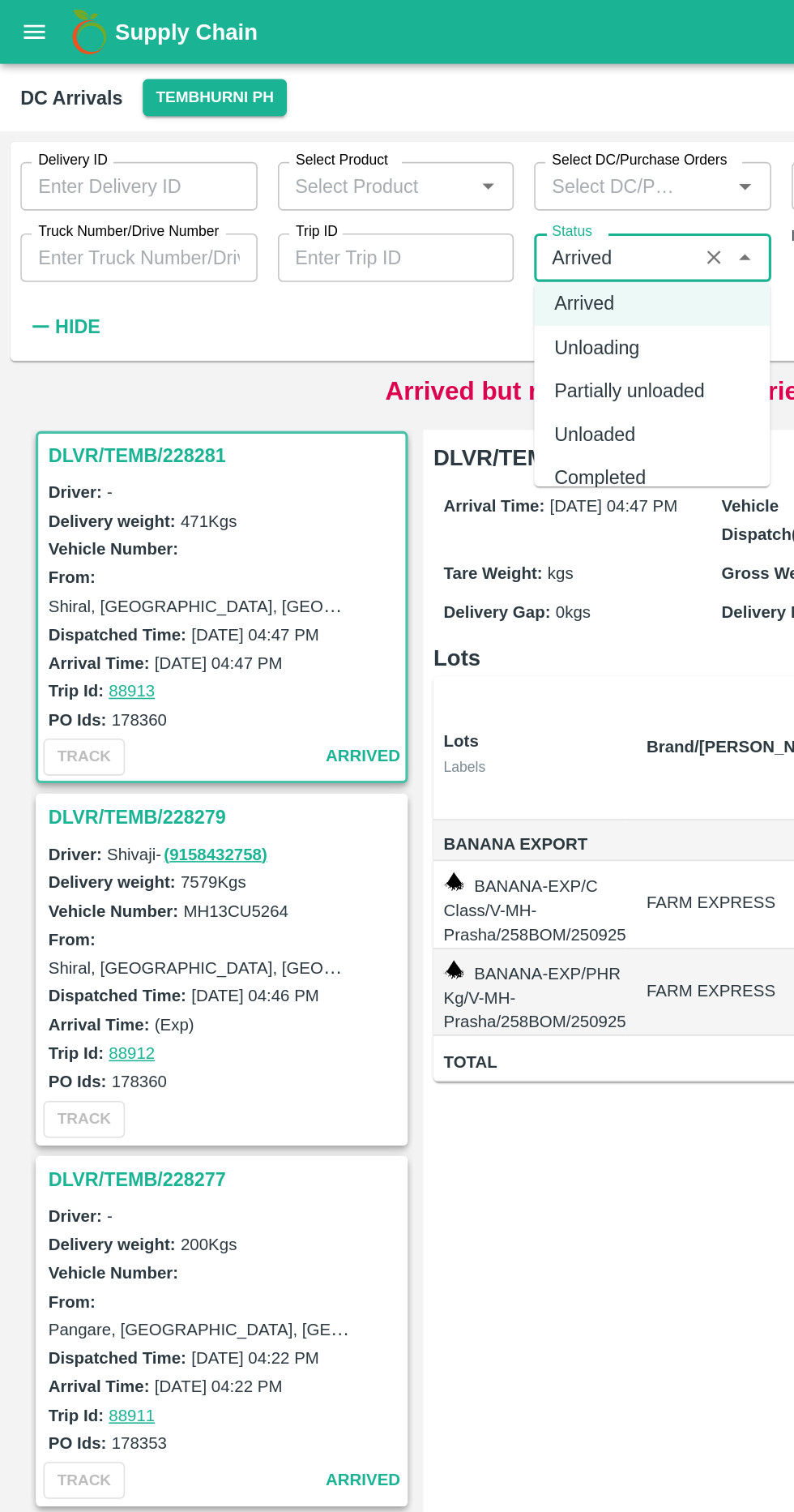
scroll to position [50, 0]
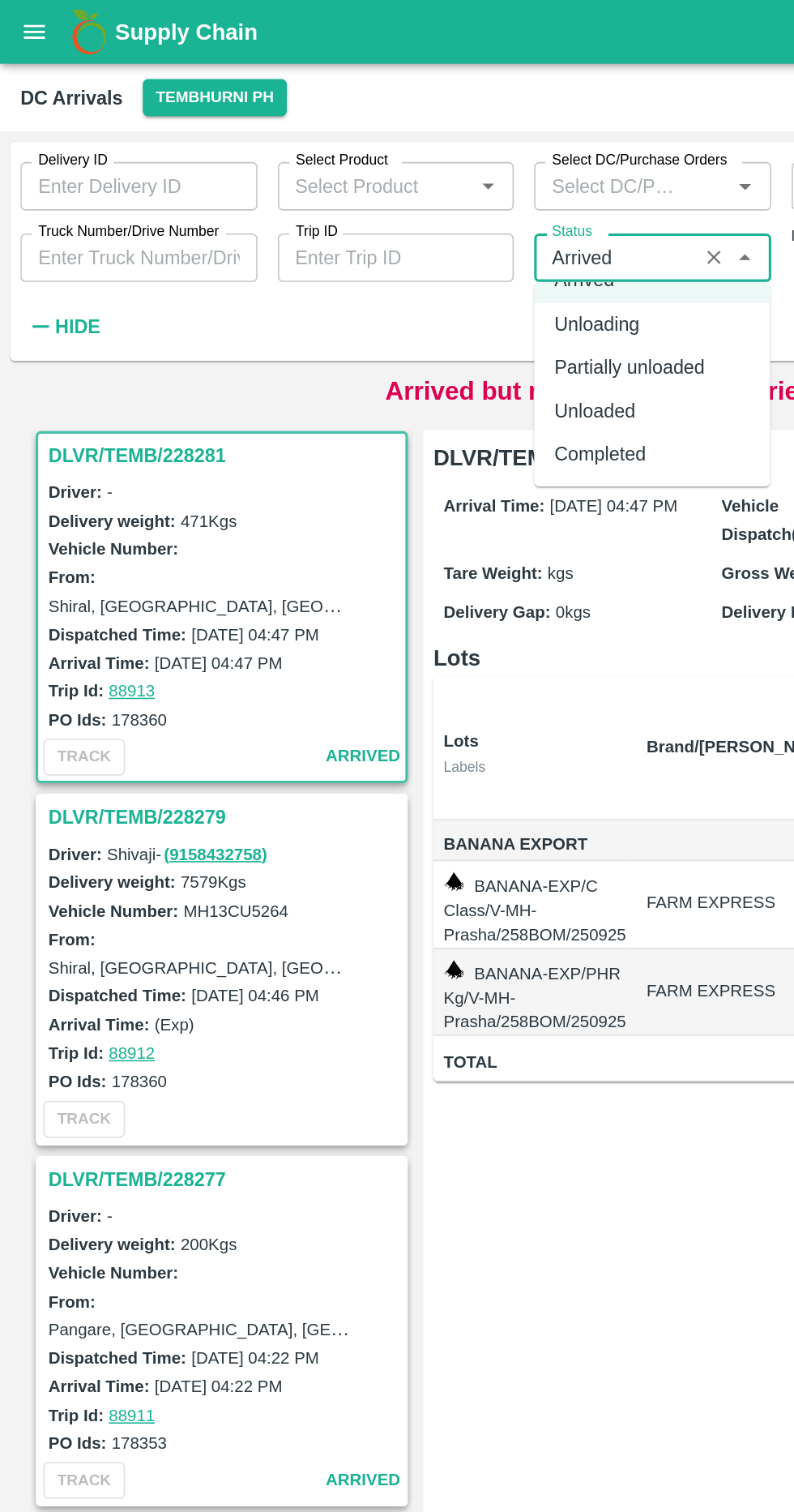
click at [359, 292] on div "Completed" at bounding box center [382, 290] width 58 height 18
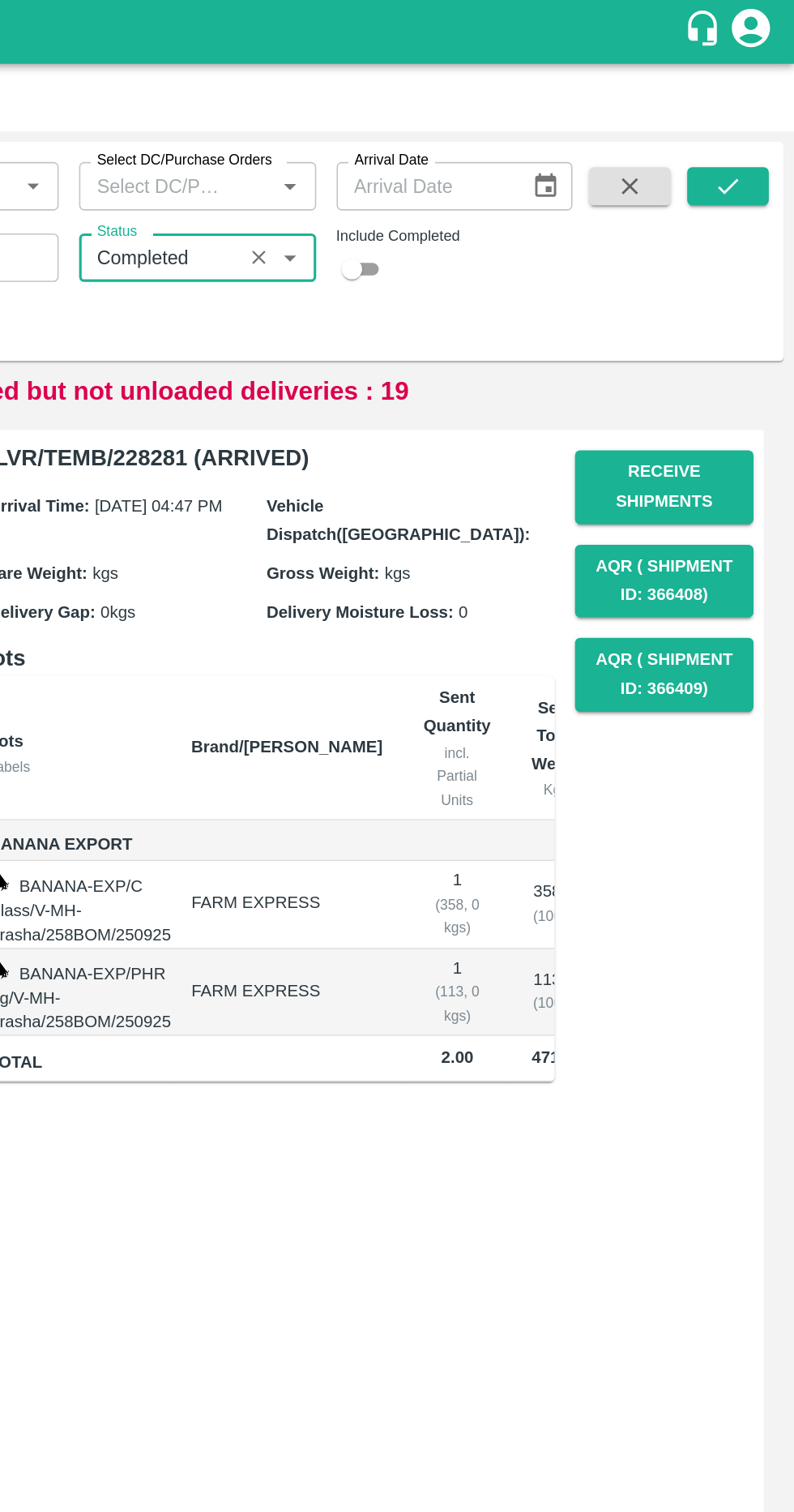
click at [752, 118] on icon "submit" at bounding box center [752, 118] width 18 height 18
click at [748, 112] on icon "submit" at bounding box center [752, 118] width 18 height 18
click at [761, 122] on button "submit" at bounding box center [752, 118] width 52 height 25
click at [398, 159] on input "Status" at bounding box center [391, 164] width 93 height 21
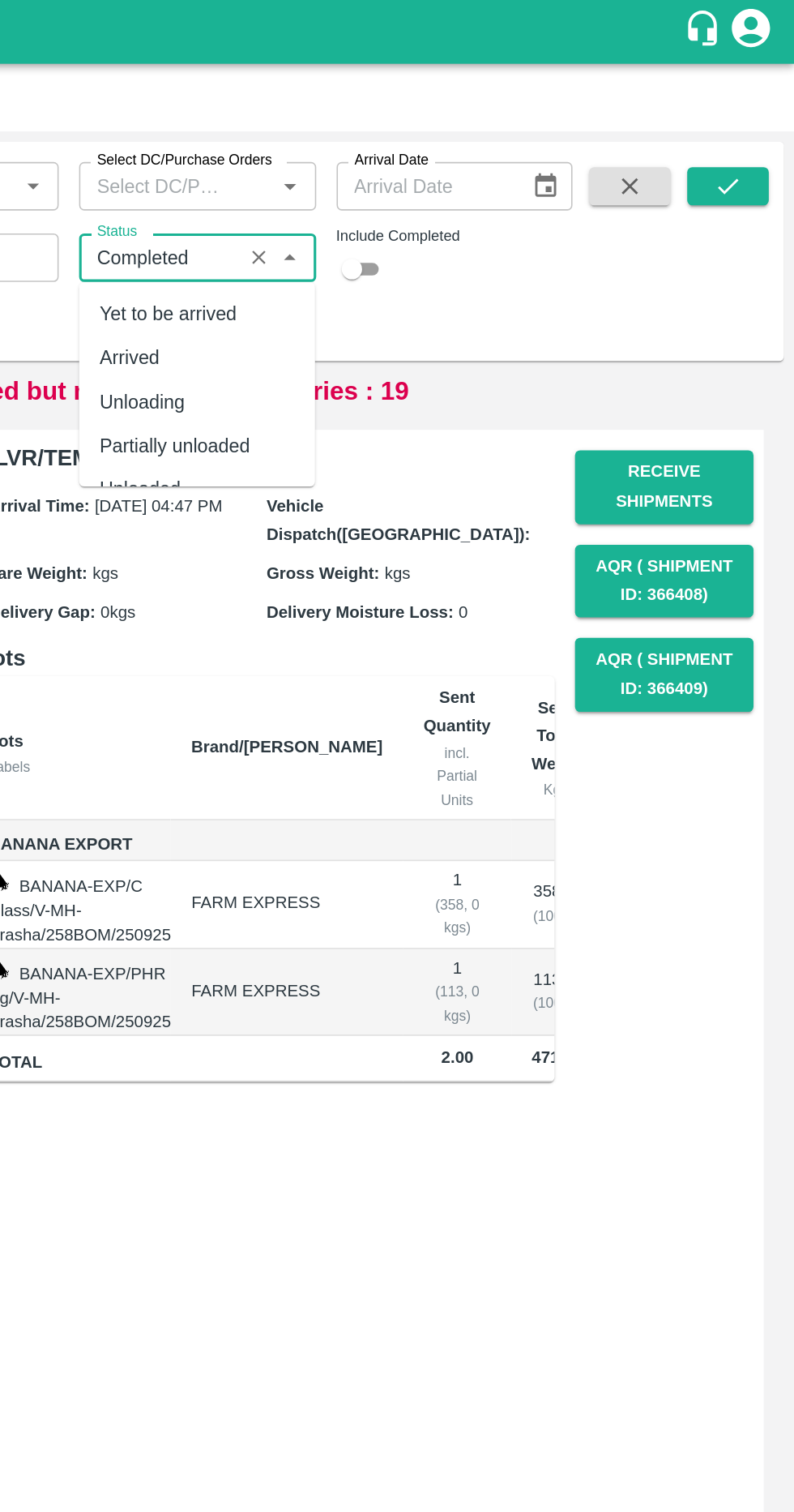
scroll to position [43, 0]
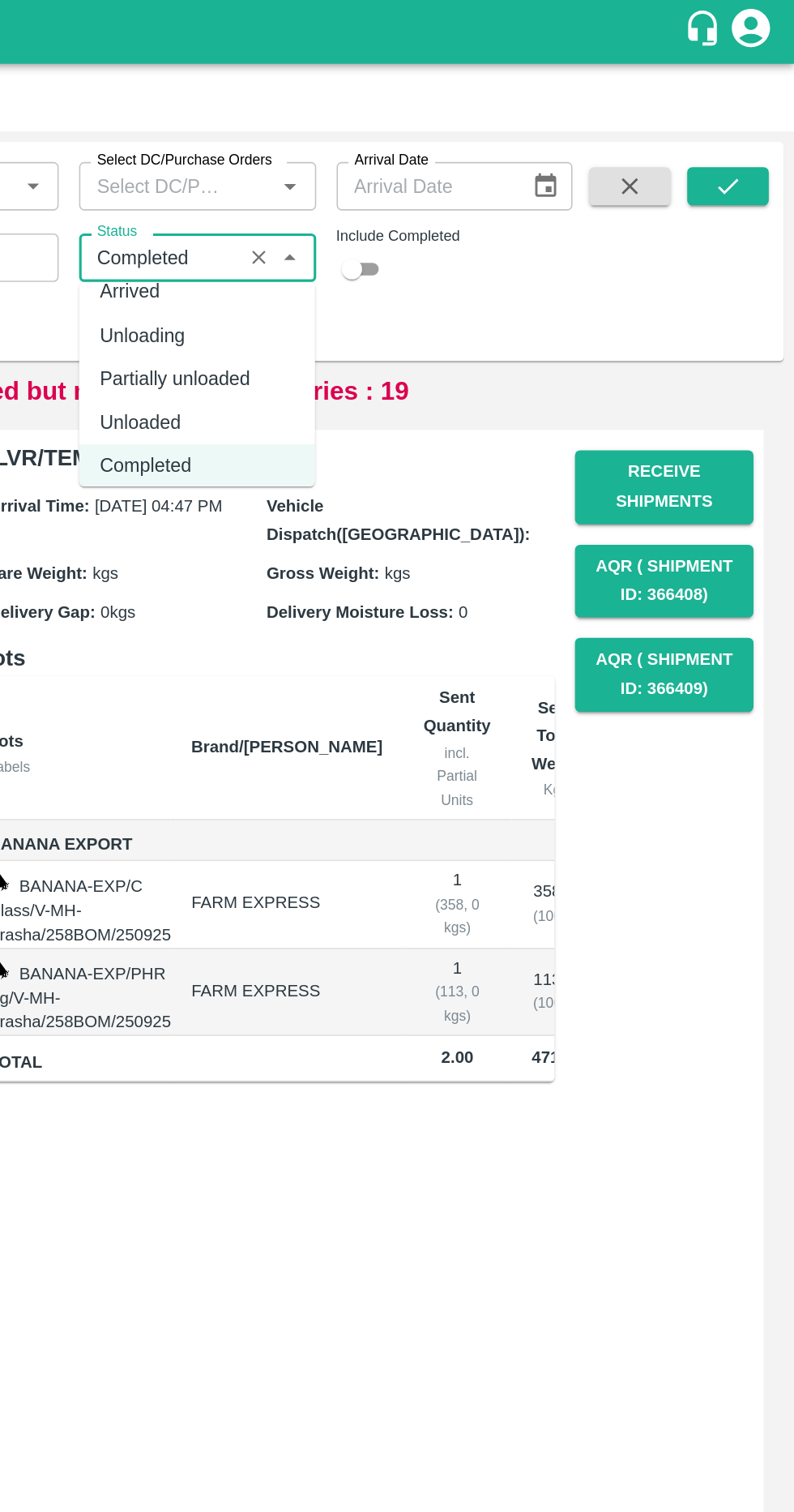
click at [376, 187] on div "Arrived" at bounding box center [372, 185] width 38 height 18
type input "Arrived"
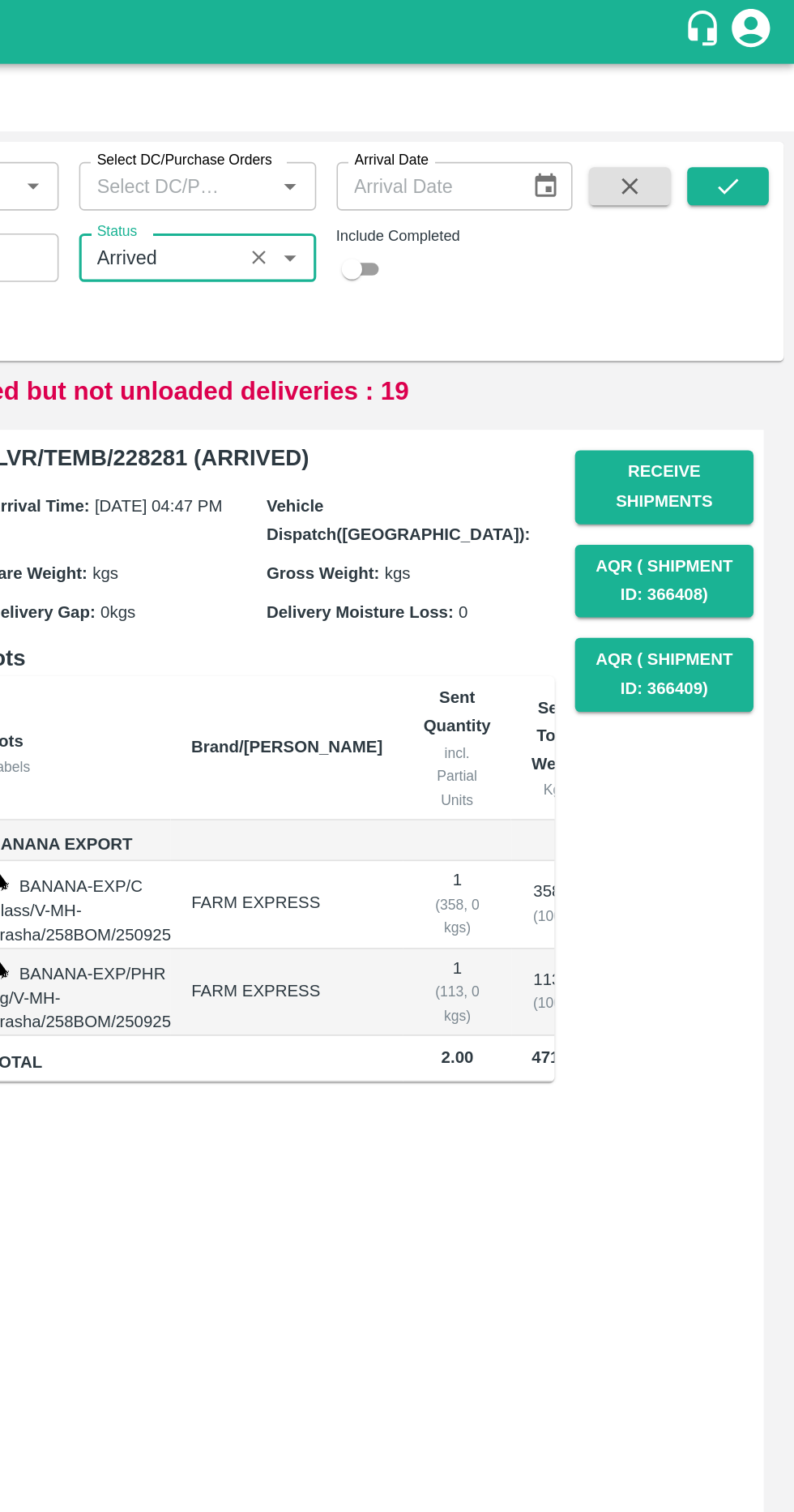
click at [403, 158] on input "Status" at bounding box center [391, 164] width 93 height 21
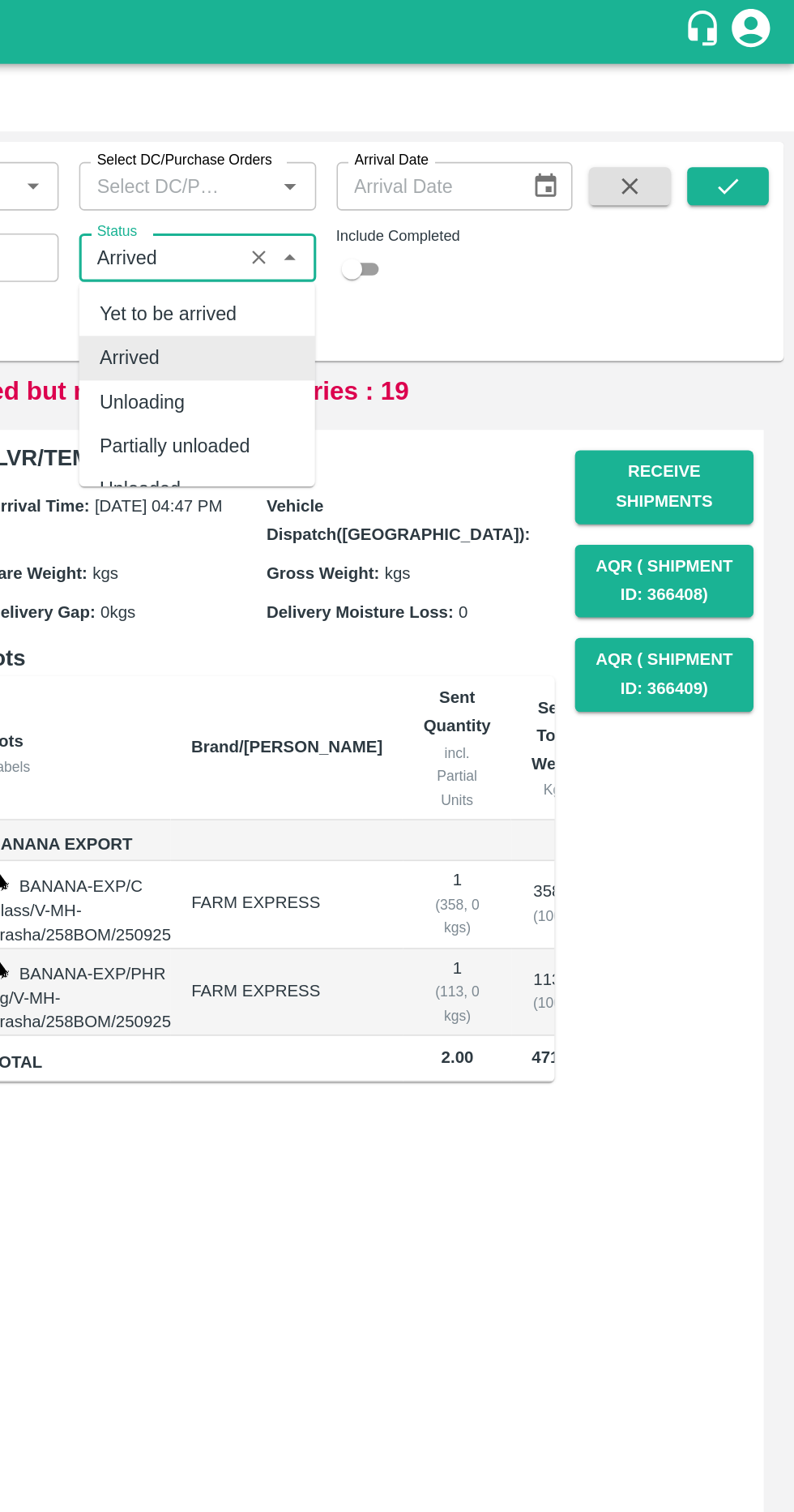
click at [453, 164] on icon "Clear" at bounding box center [454, 164] width 9 height 9
click at [380, 190] on div "Yet to be arrived" at bounding box center [397, 199] width 87 height 18
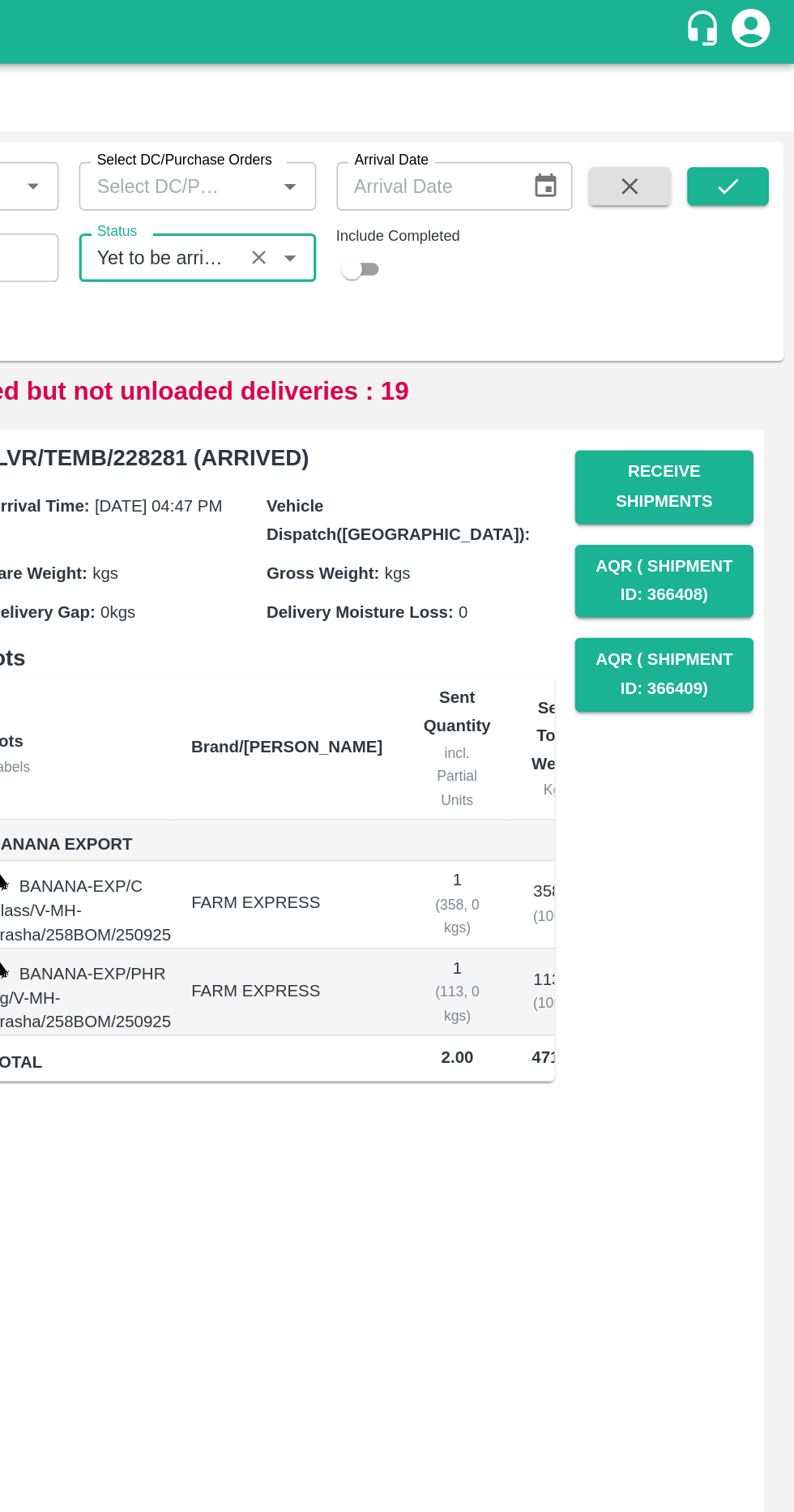
click at [419, 167] on input "Status" at bounding box center [391, 164] width 93 height 21
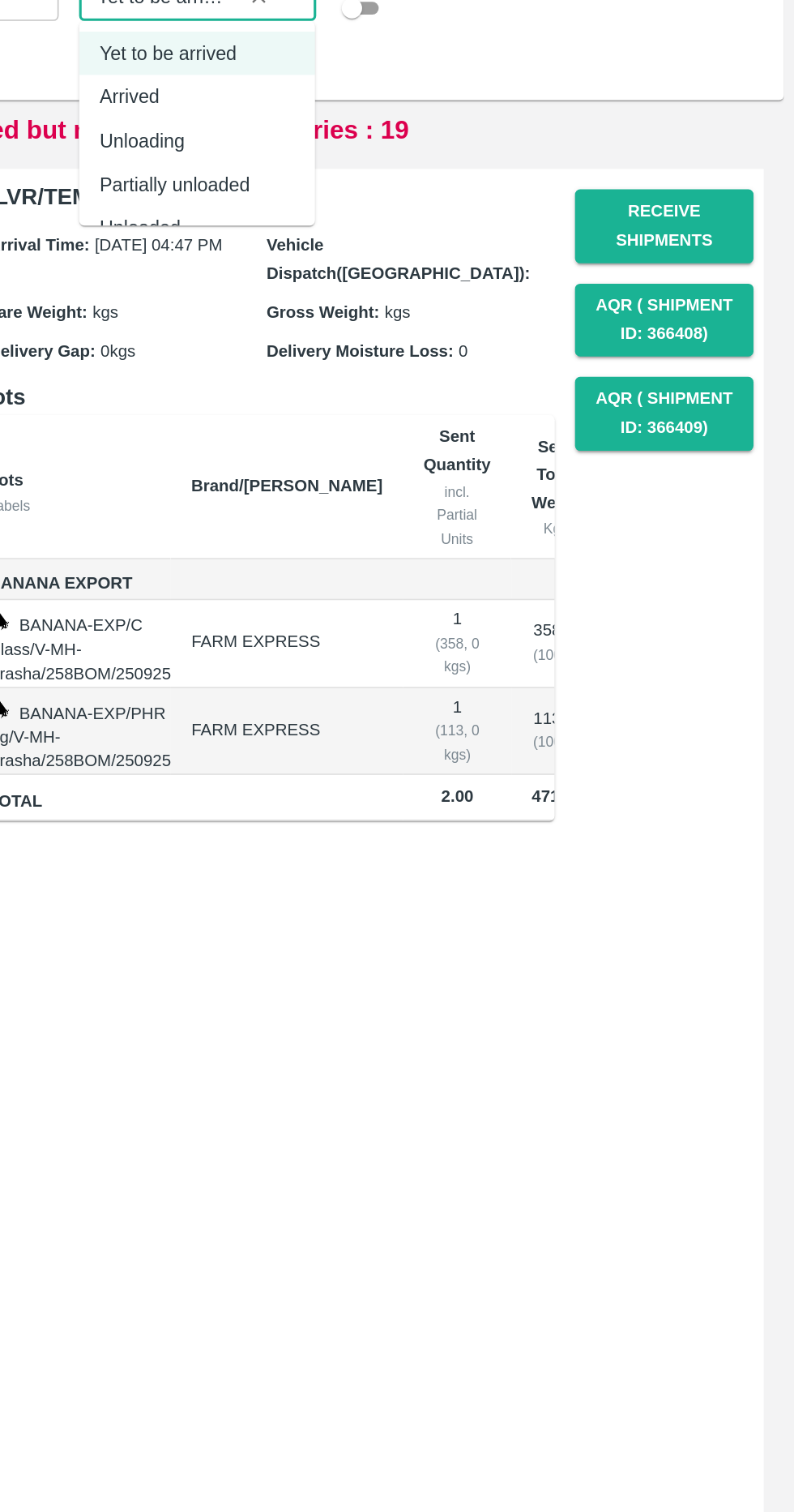
click at [370, 297] on div "Unloaded" at bounding box center [414, 310] width 150 height 28
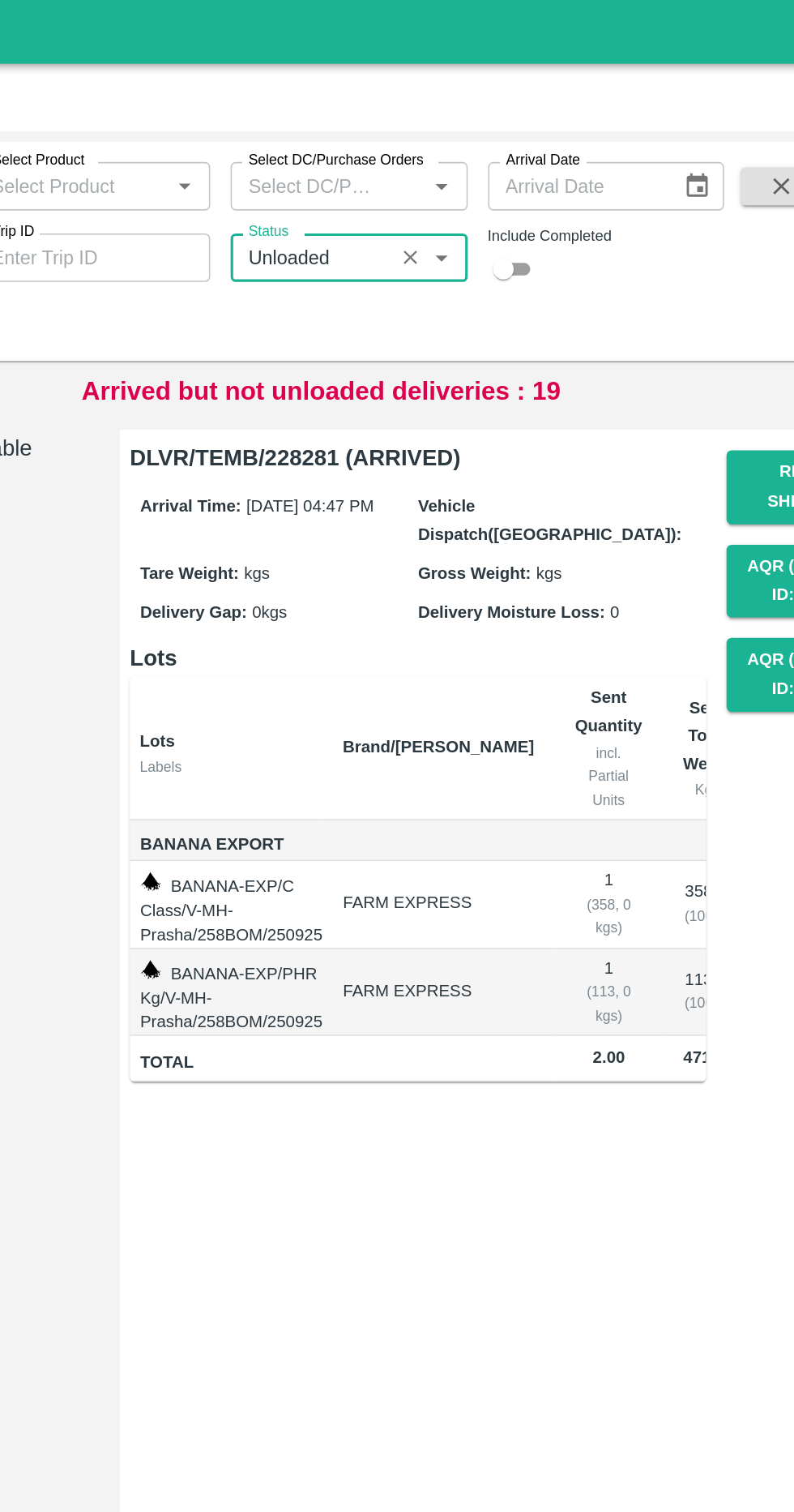
click at [428, 163] on input "Status" at bounding box center [391, 164] width 93 height 21
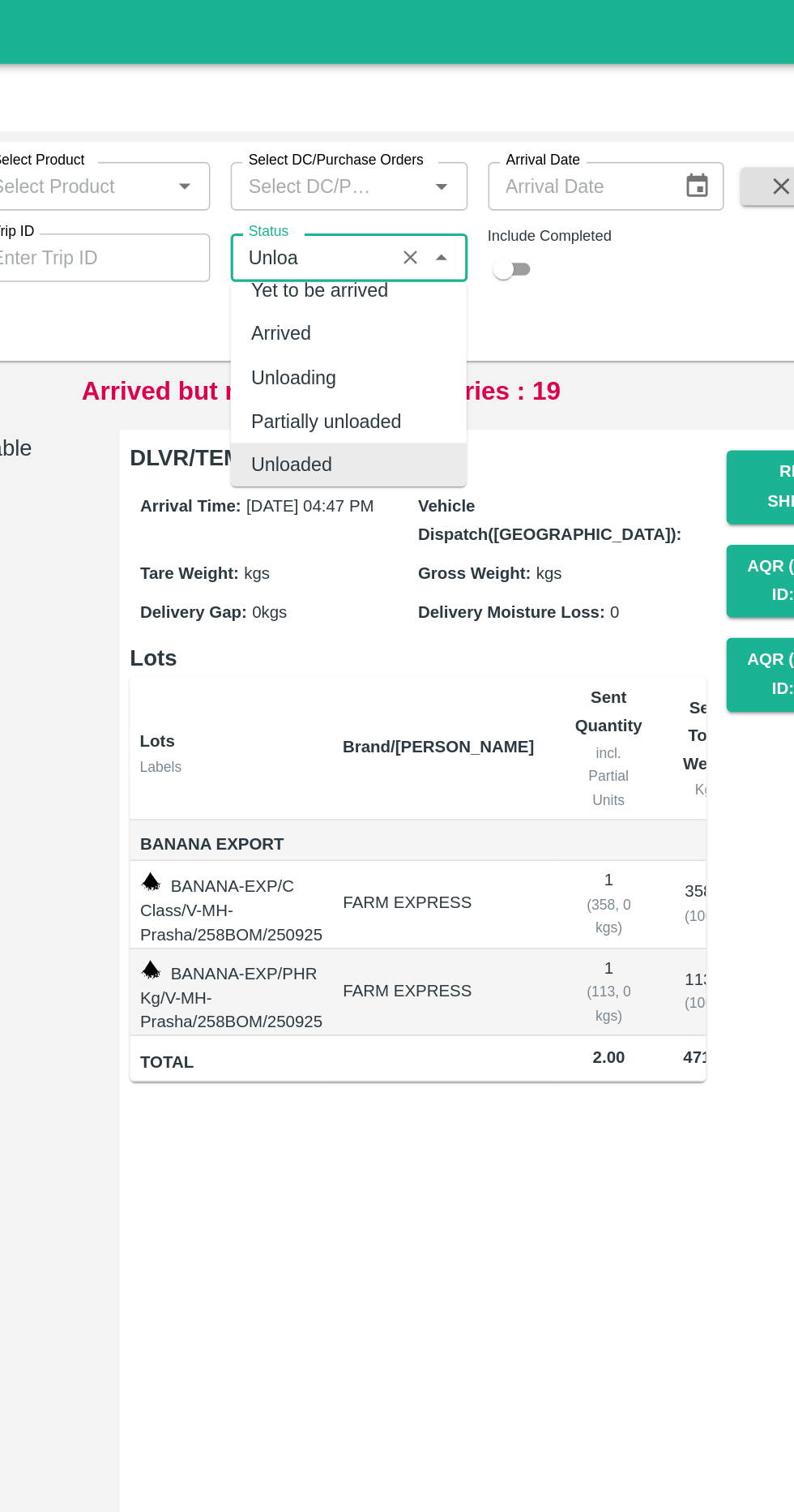
scroll to position [0, 0]
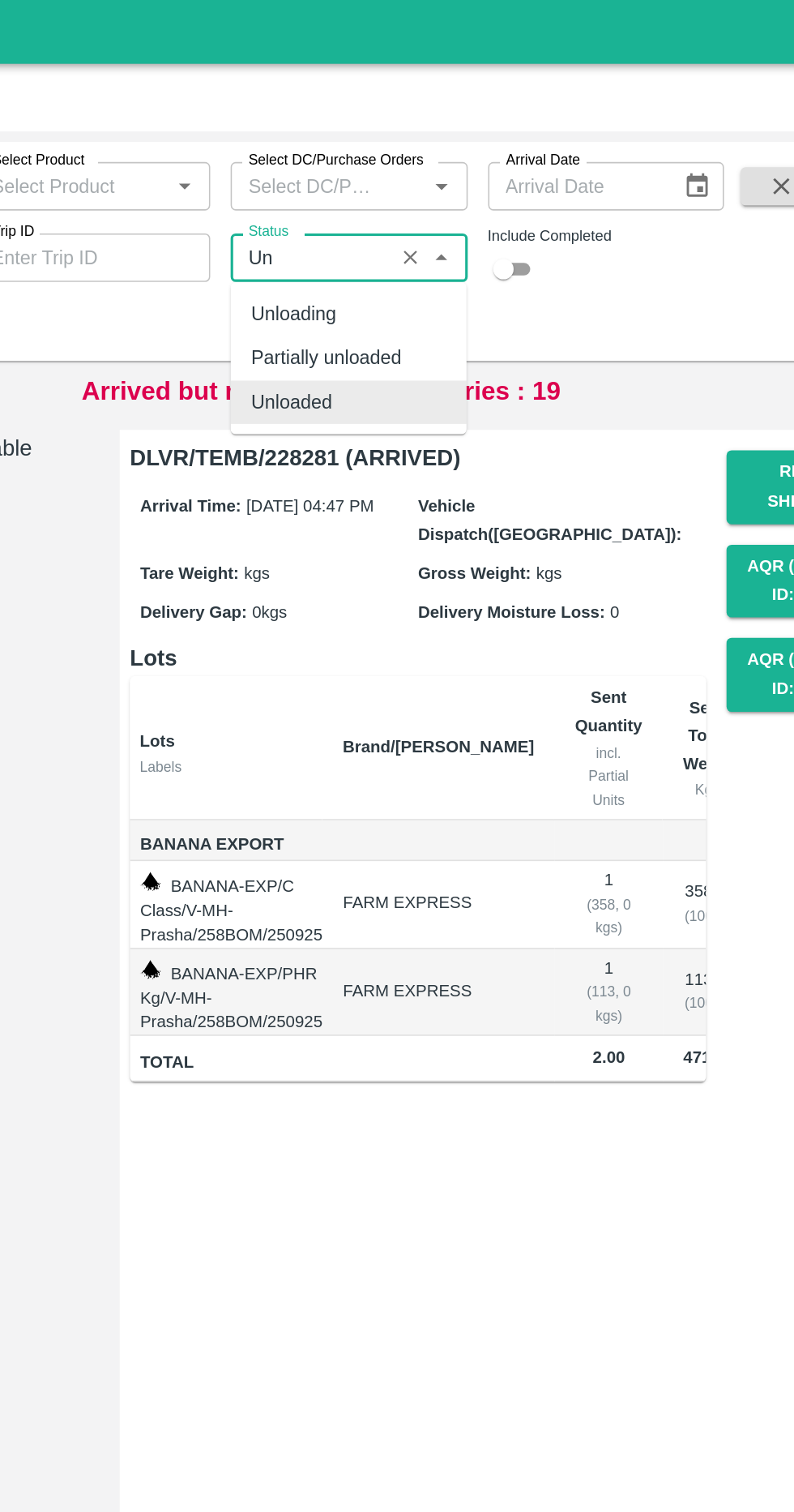
type input "U"
click at [381, 193] on div "Completed" at bounding box center [382, 199] width 58 height 18
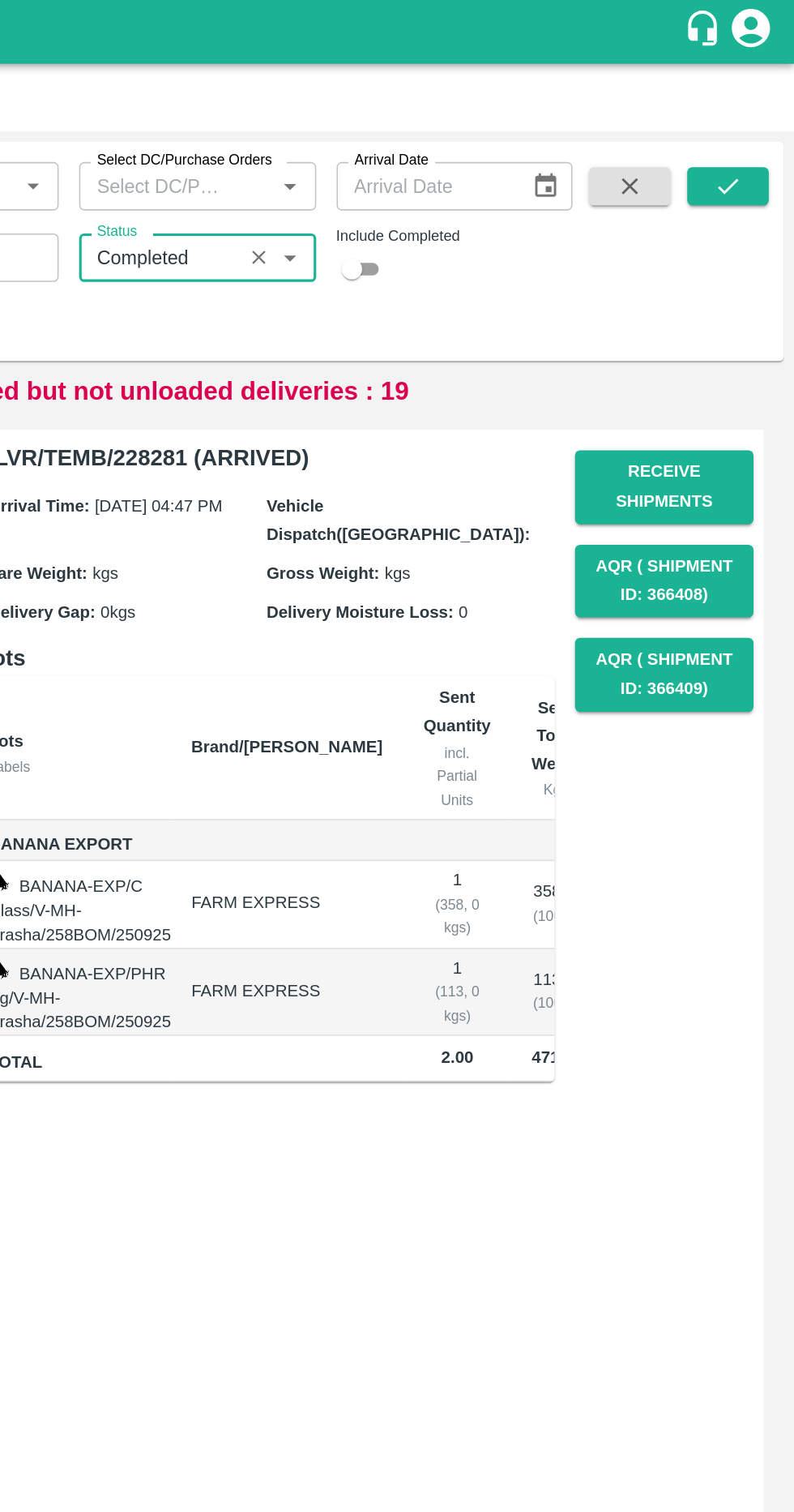
type input "Completed"
click at [752, 120] on icon "submit" at bounding box center [751, 118] width 13 height 10
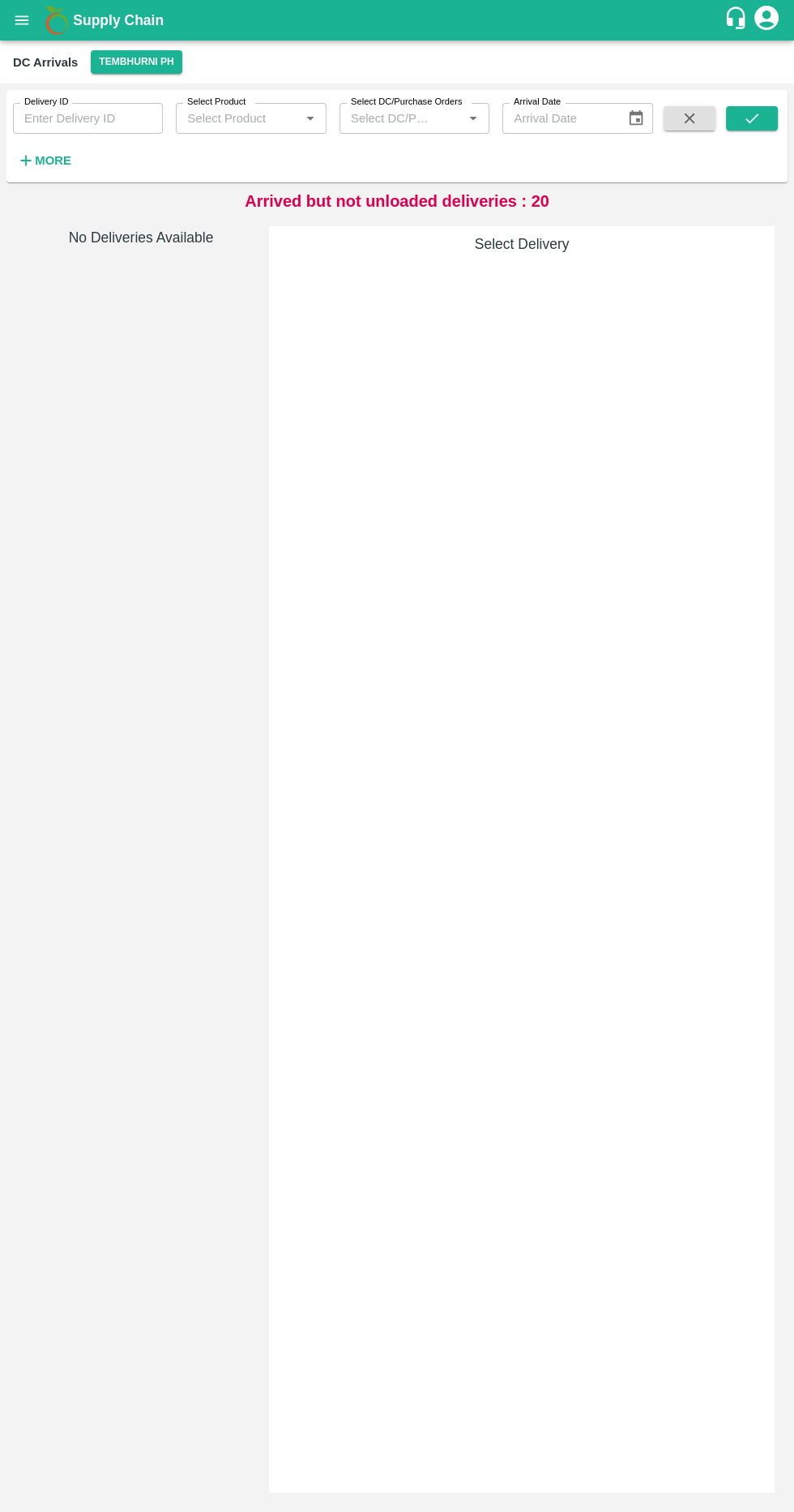
click at [32, 27] on button "open drawer" at bounding box center [22, 21] width 38 height 38
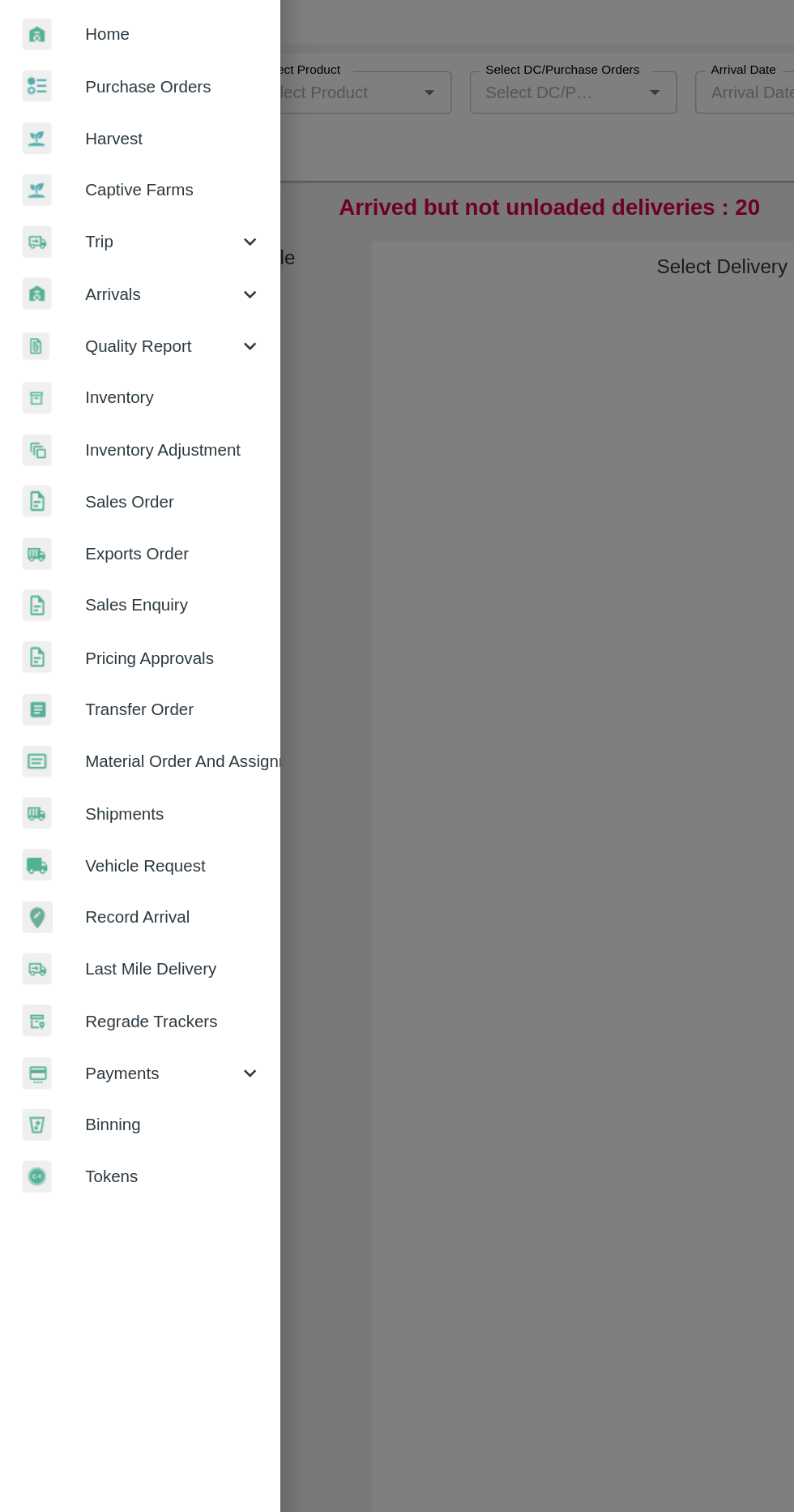
click at [181, 299] on icon at bounding box center [180, 301] width 18 height 18
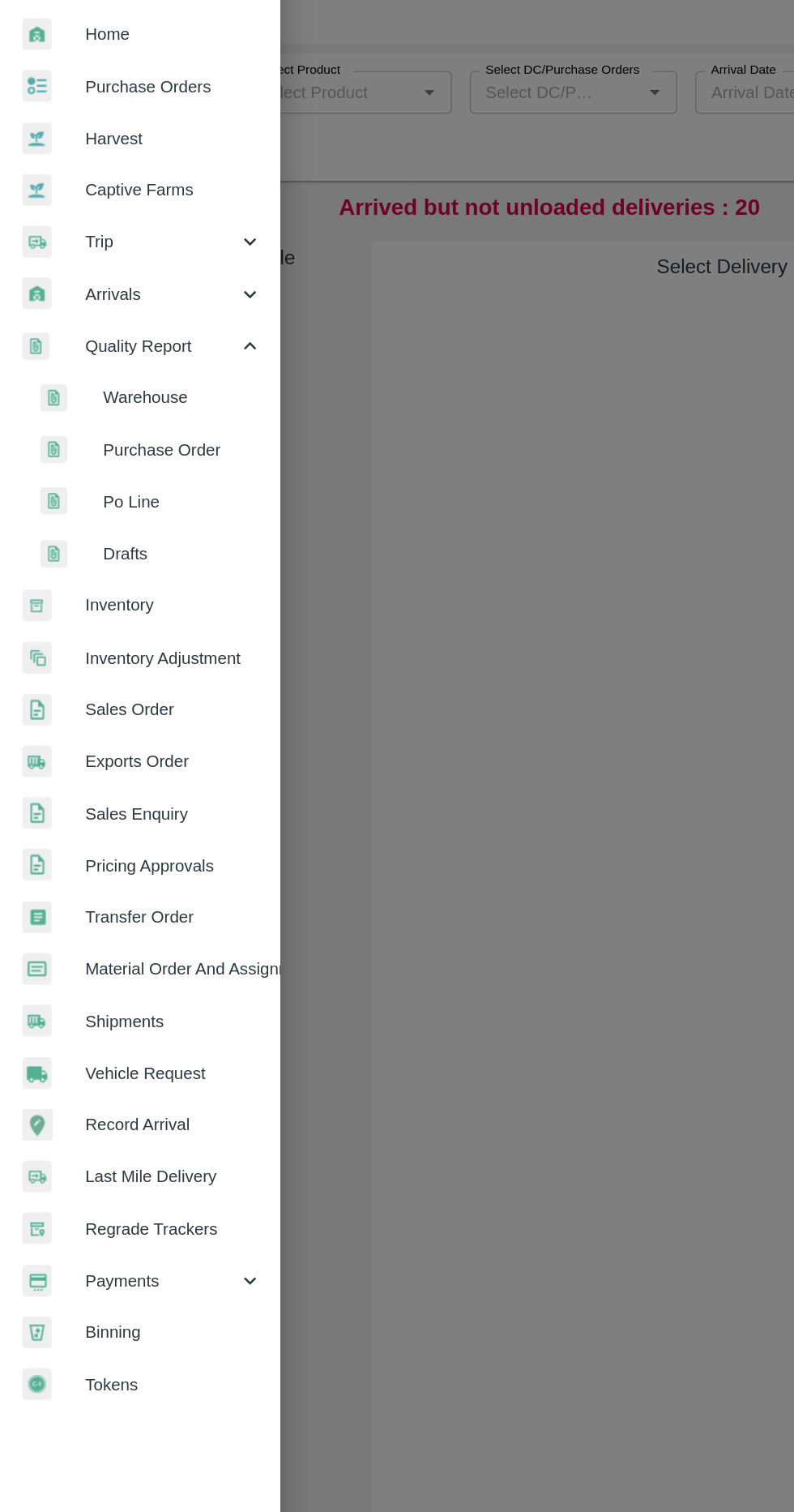
click at [353, 411] on div at bounding box center [397, 756] width 794 height 1512
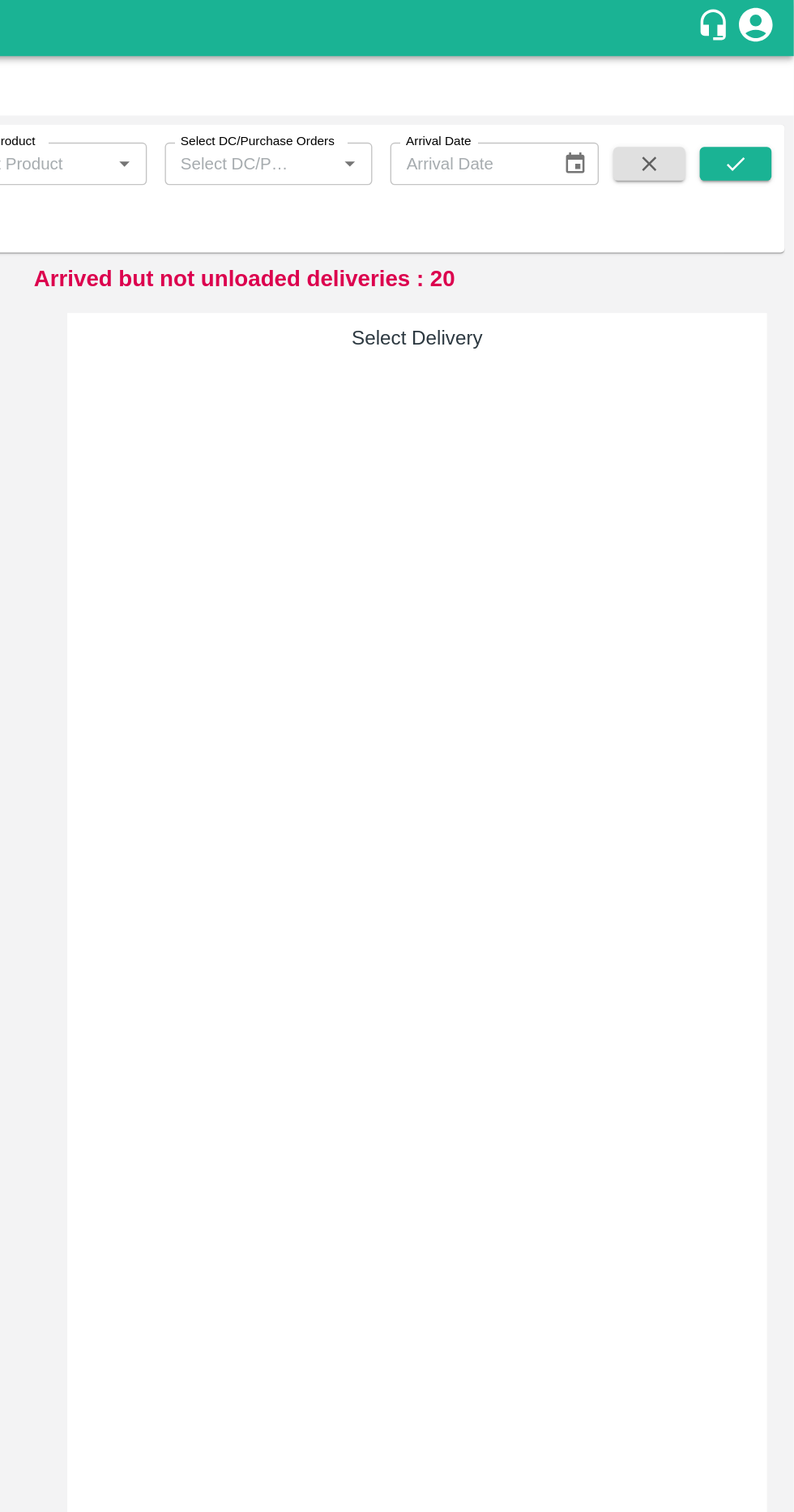
click at [674, 120] on button "button" at bounding box center [690, 118] width 52 height 25
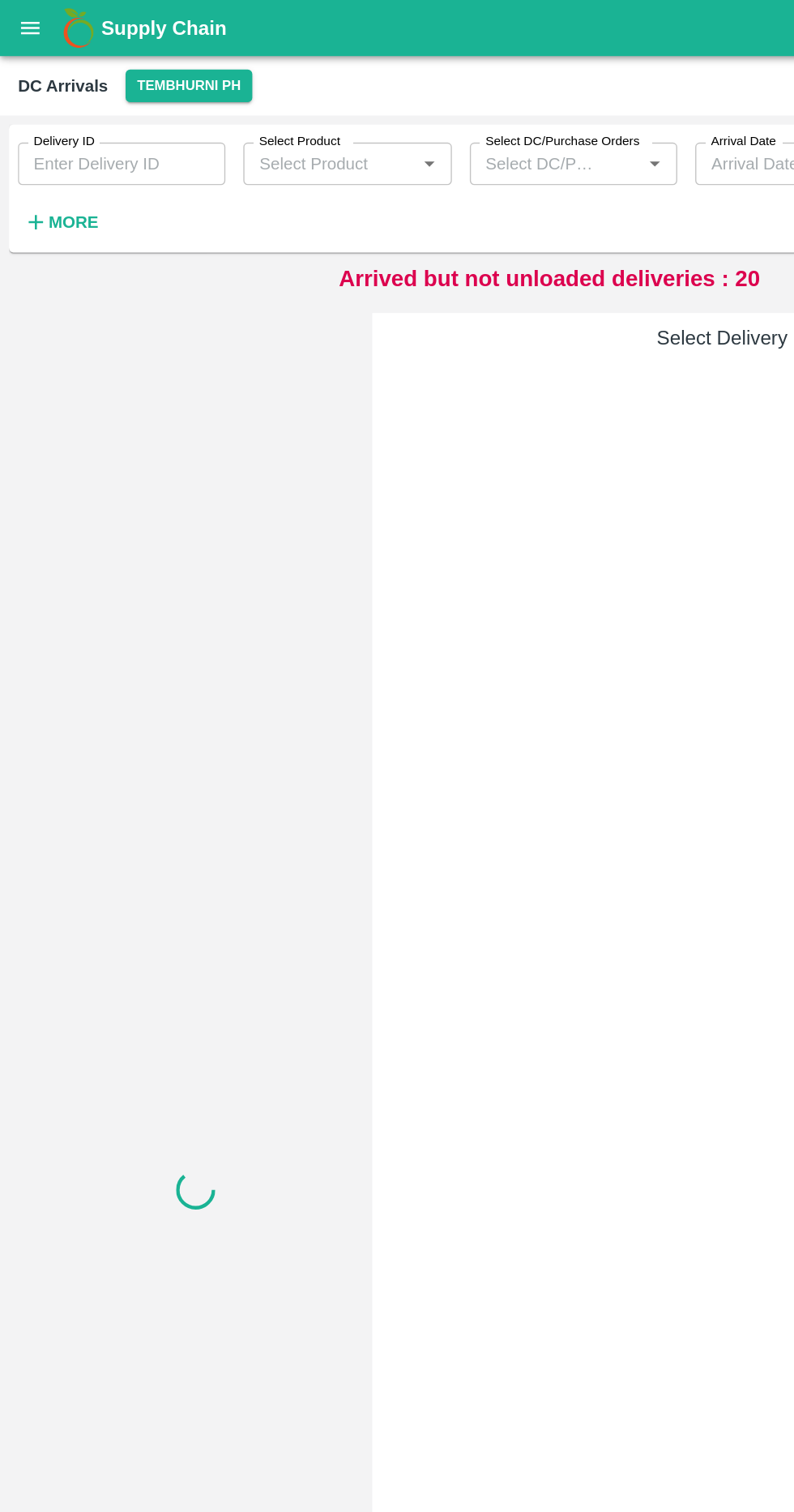
click at [64, 149] on button "More" at bounding box center [44, 161] width 62 height 28
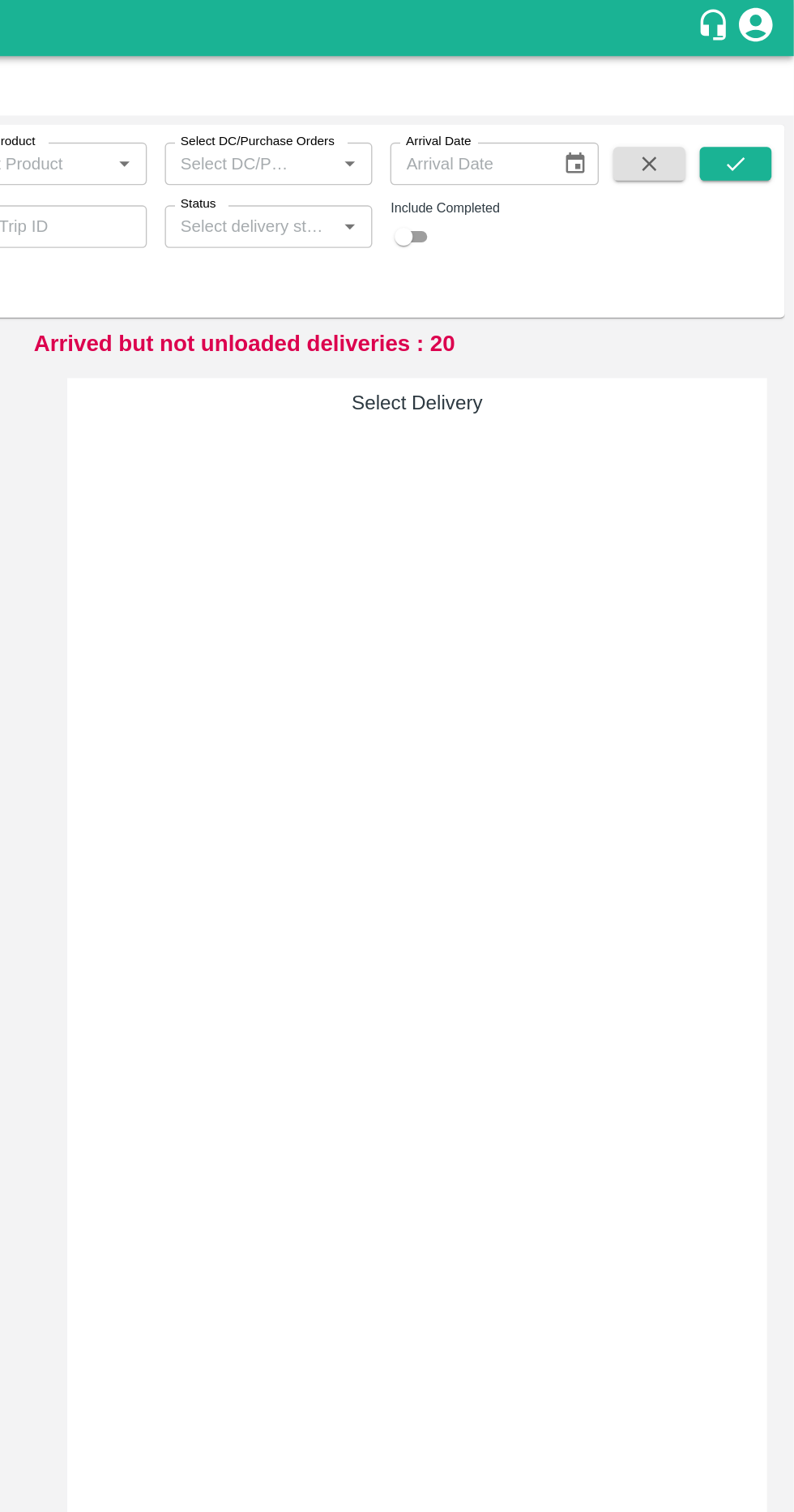
click at [435, 168] on input "Status" at bounding box center [400, 164] width 113 height 21
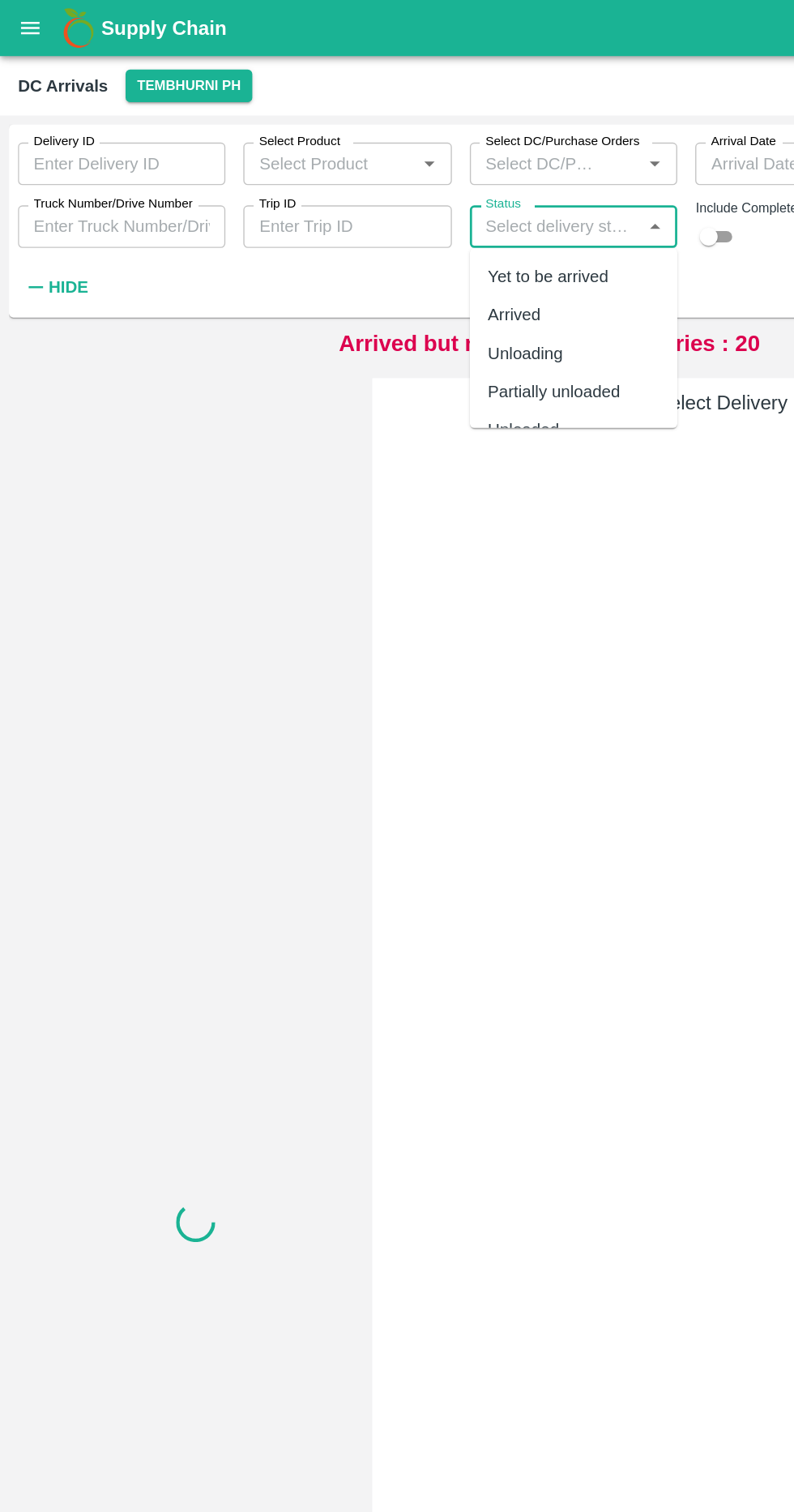
click at [271, 167] on input "Trip ID" at bounding box center [250, 164] width 150 height 31
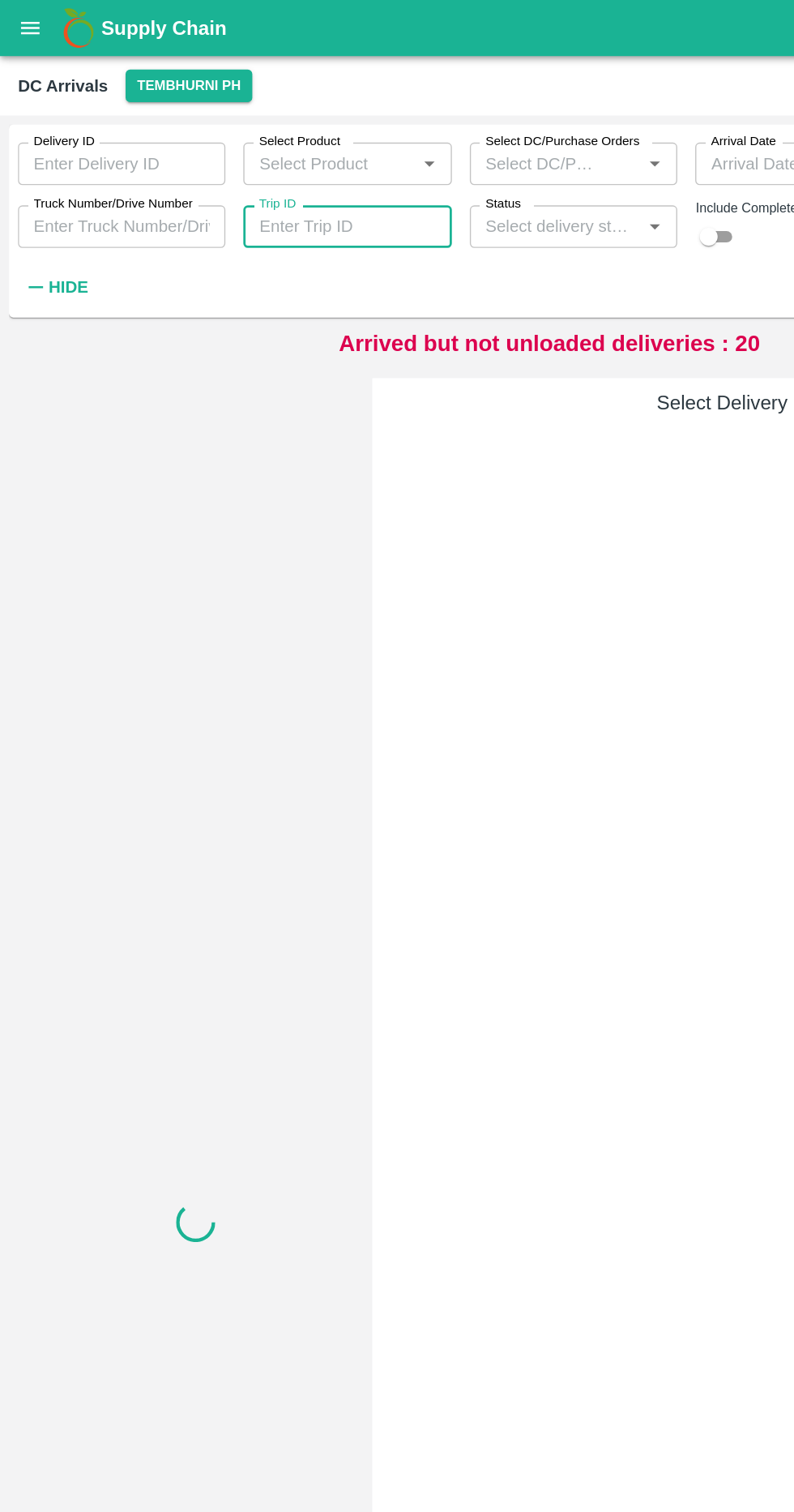
click at [132, 167] on input "Truck Number/Drive Number" at bounding box center [87, 164] width 150 height 31
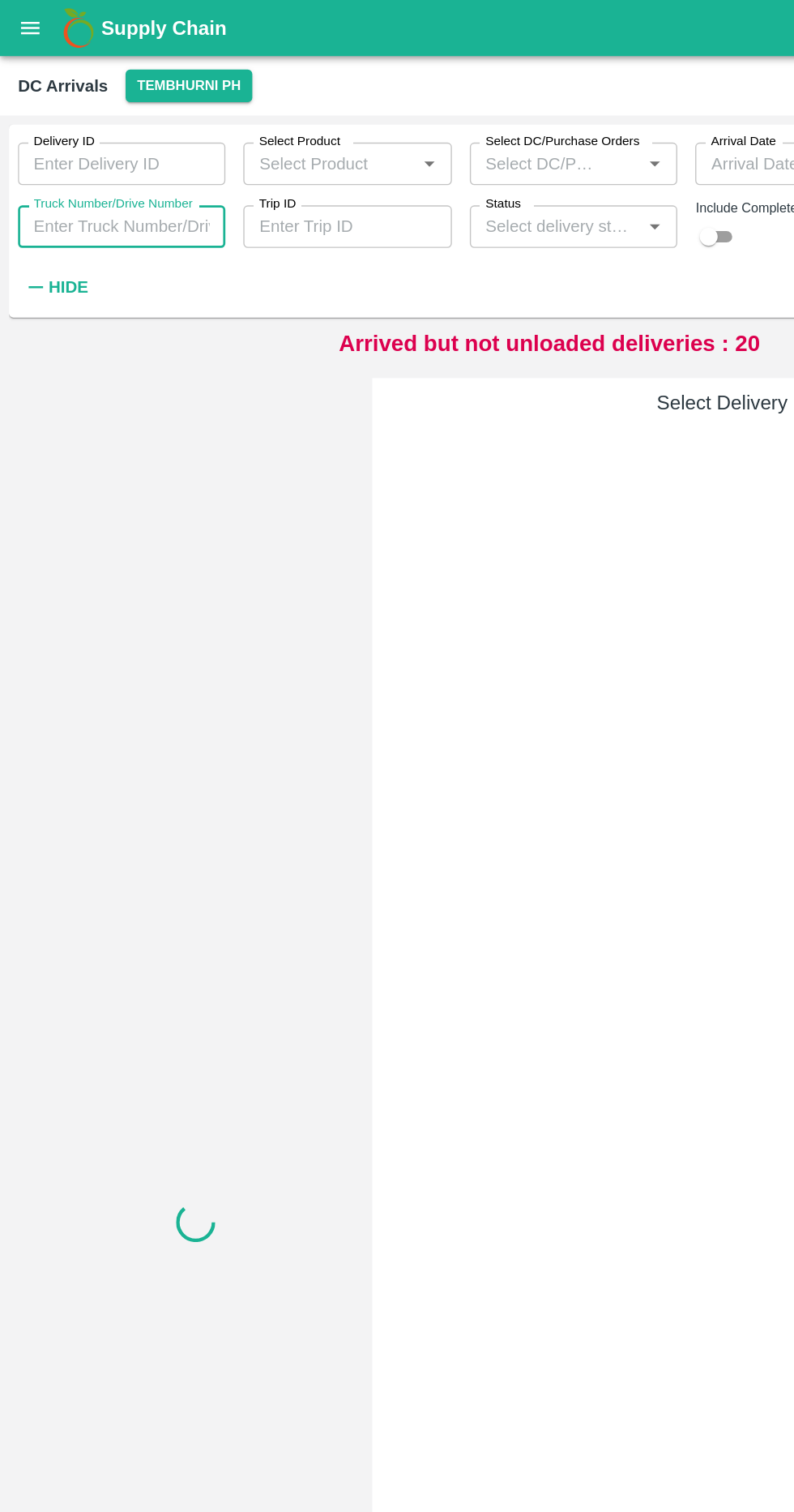
click at [282, 167] on input "Trip ID" at bounding box center [250, 164] width 150 height 31
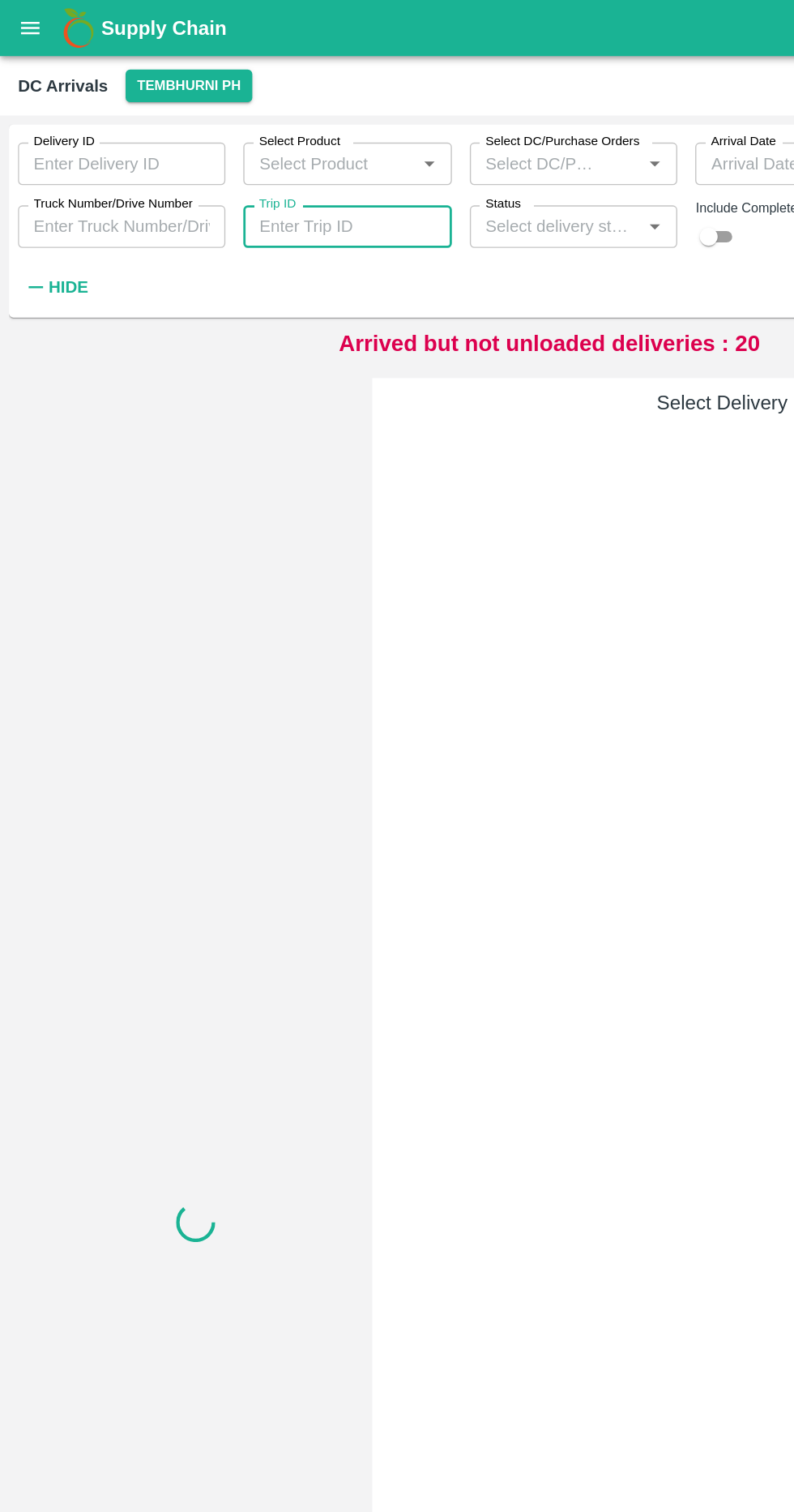
click at [104, 145] on label "Truck Number/Drive Number" at bounding box center [82, 147] width 115 height 13
click at [104, 149] on input "Truck Number/Drive Number" at bounding box center [87, 164] width 150 height 31
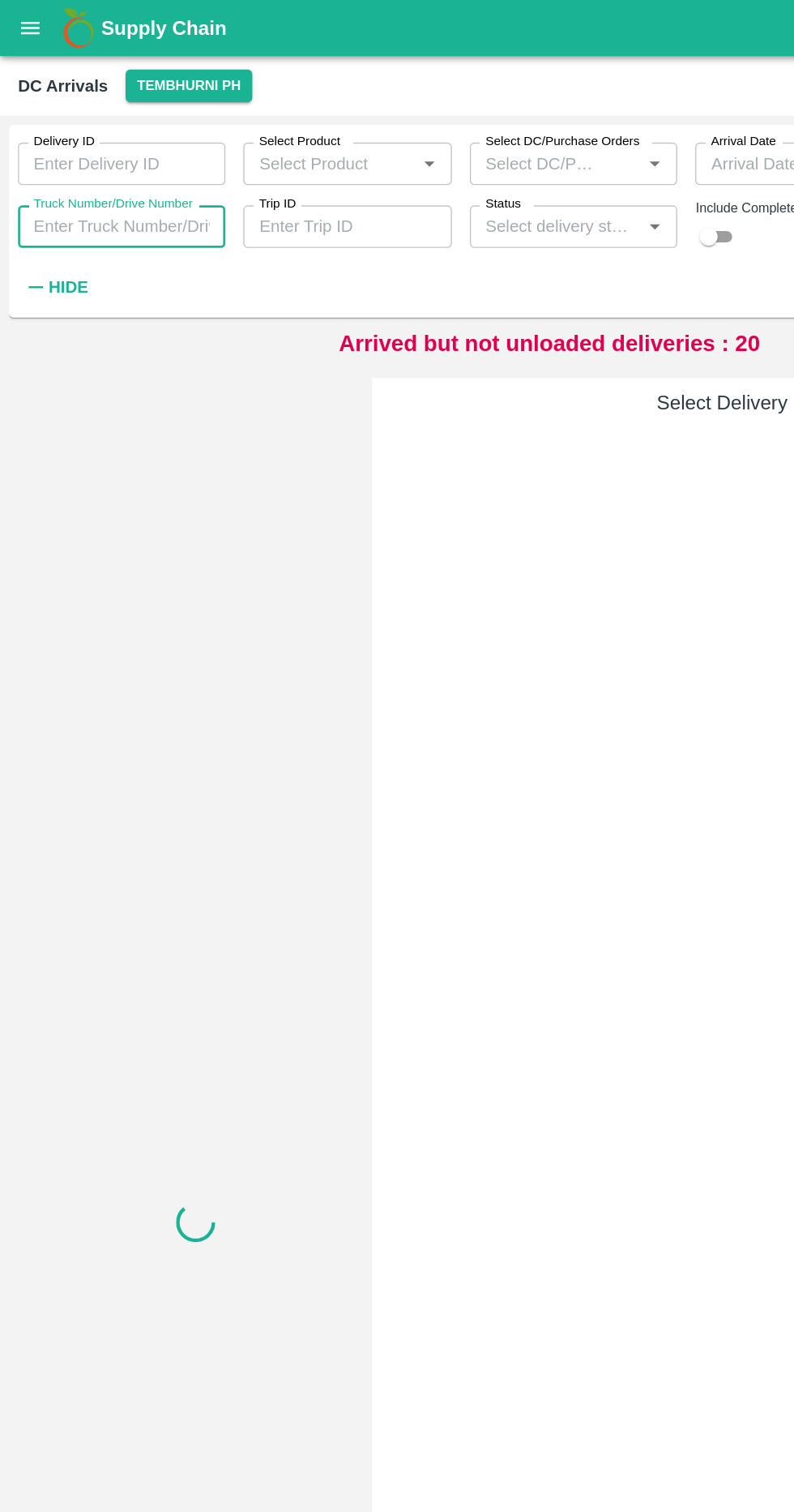
click at [26, 21] on icon "open drawer" at bounding box center [22, 20] width 18 height 18
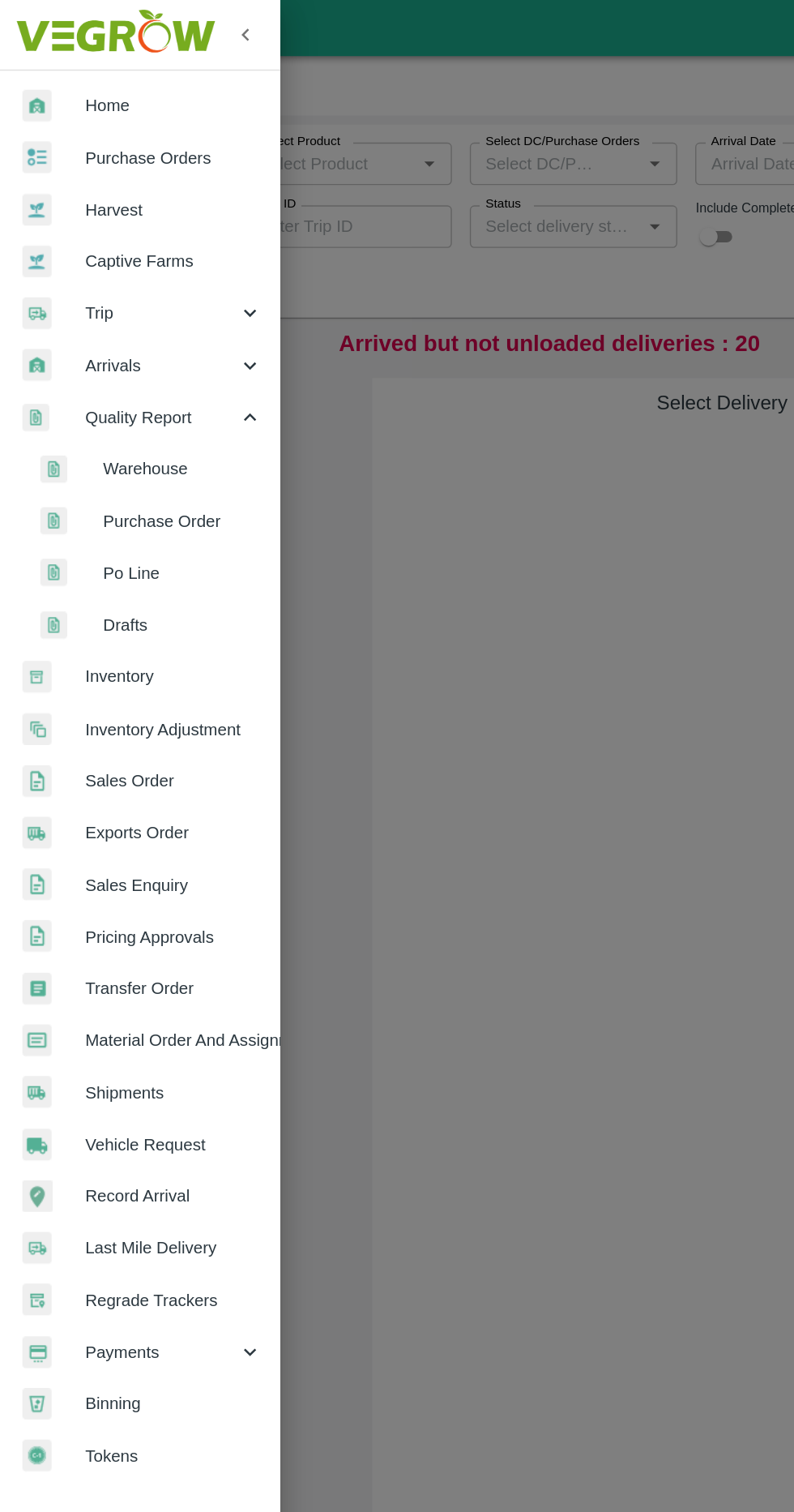
click at [444, 541] on div at bounding box center [397, 756] width 794 height 1512
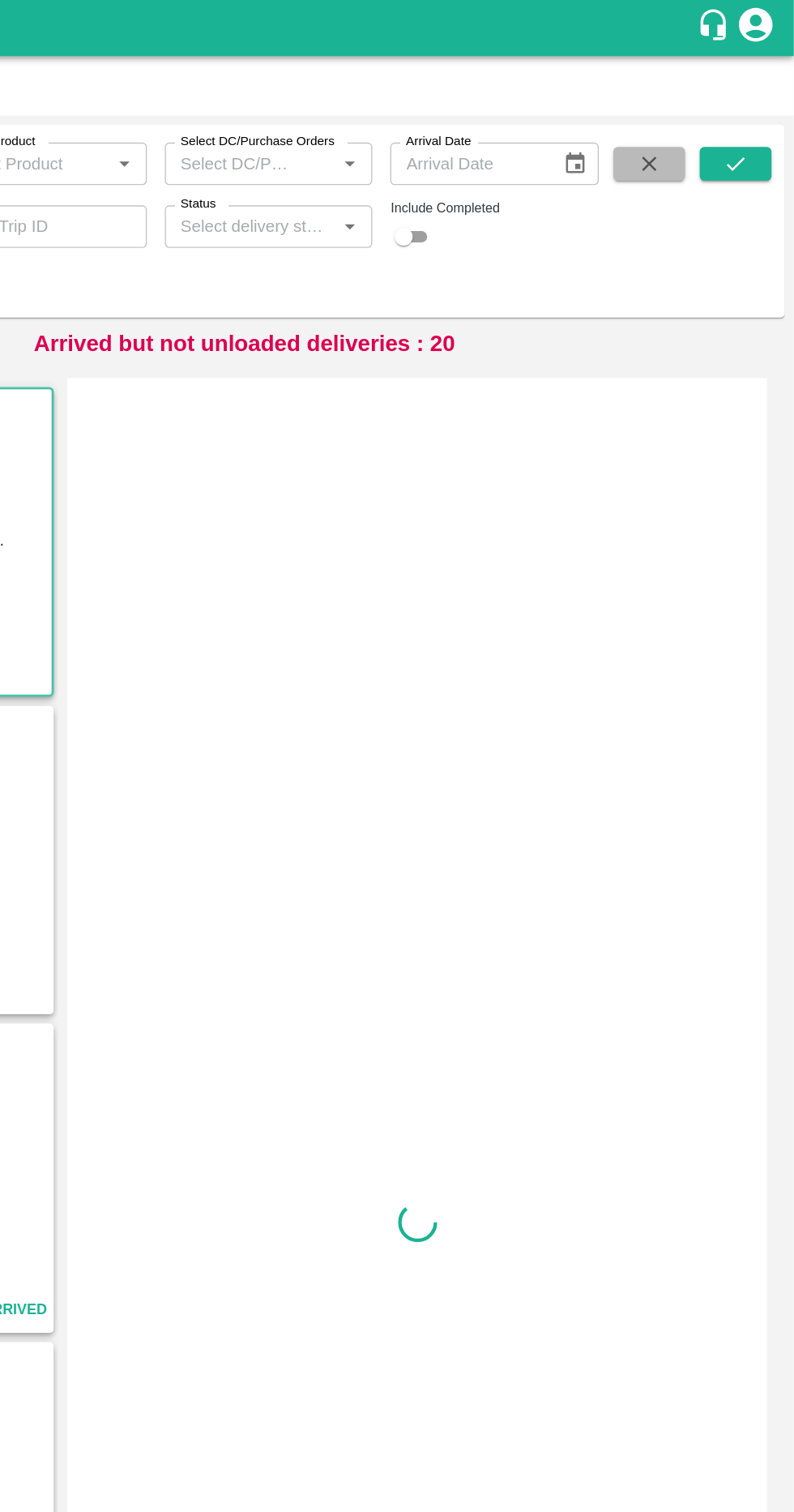
click at [685, 118] on icon "button" at bounding box center [690, 118] width 18 height 18
